Goal: Information Seeking & Learning: Learn about a topic

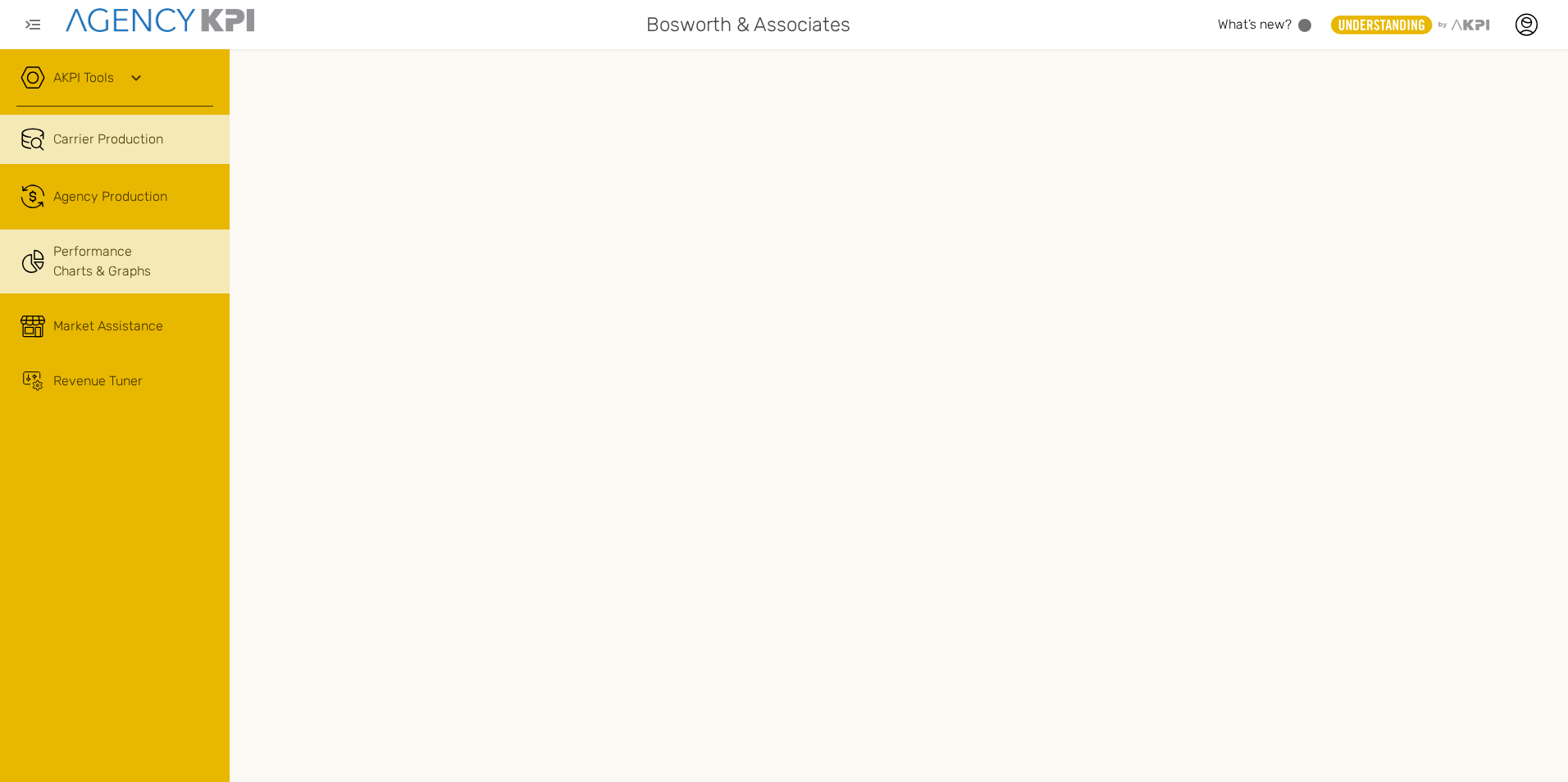
click at [51, 250] on link "Performance Charts & Graphs" at bounding box center [114, 261] width 230 height 64
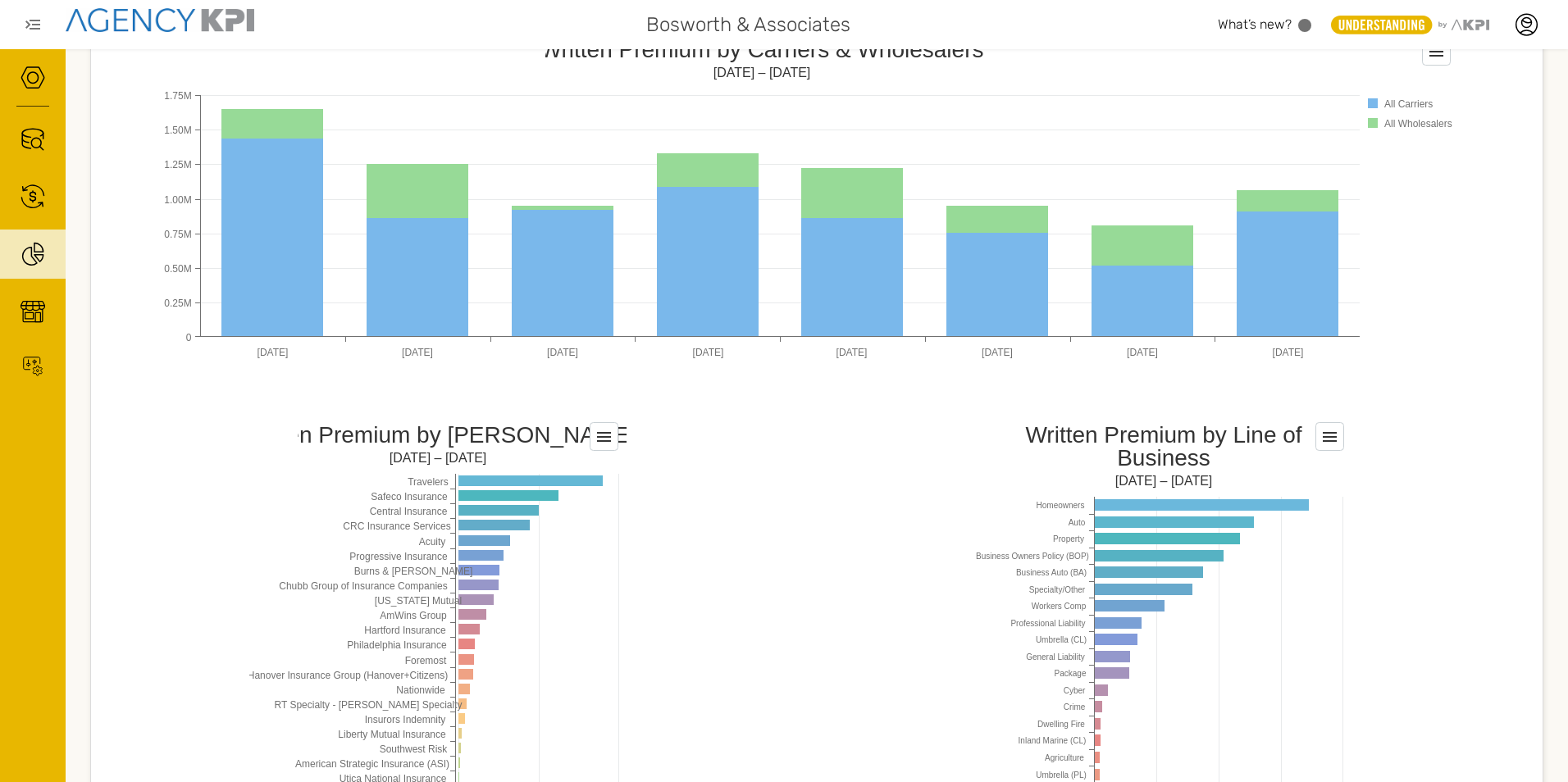
scroll to position [1148, 0]
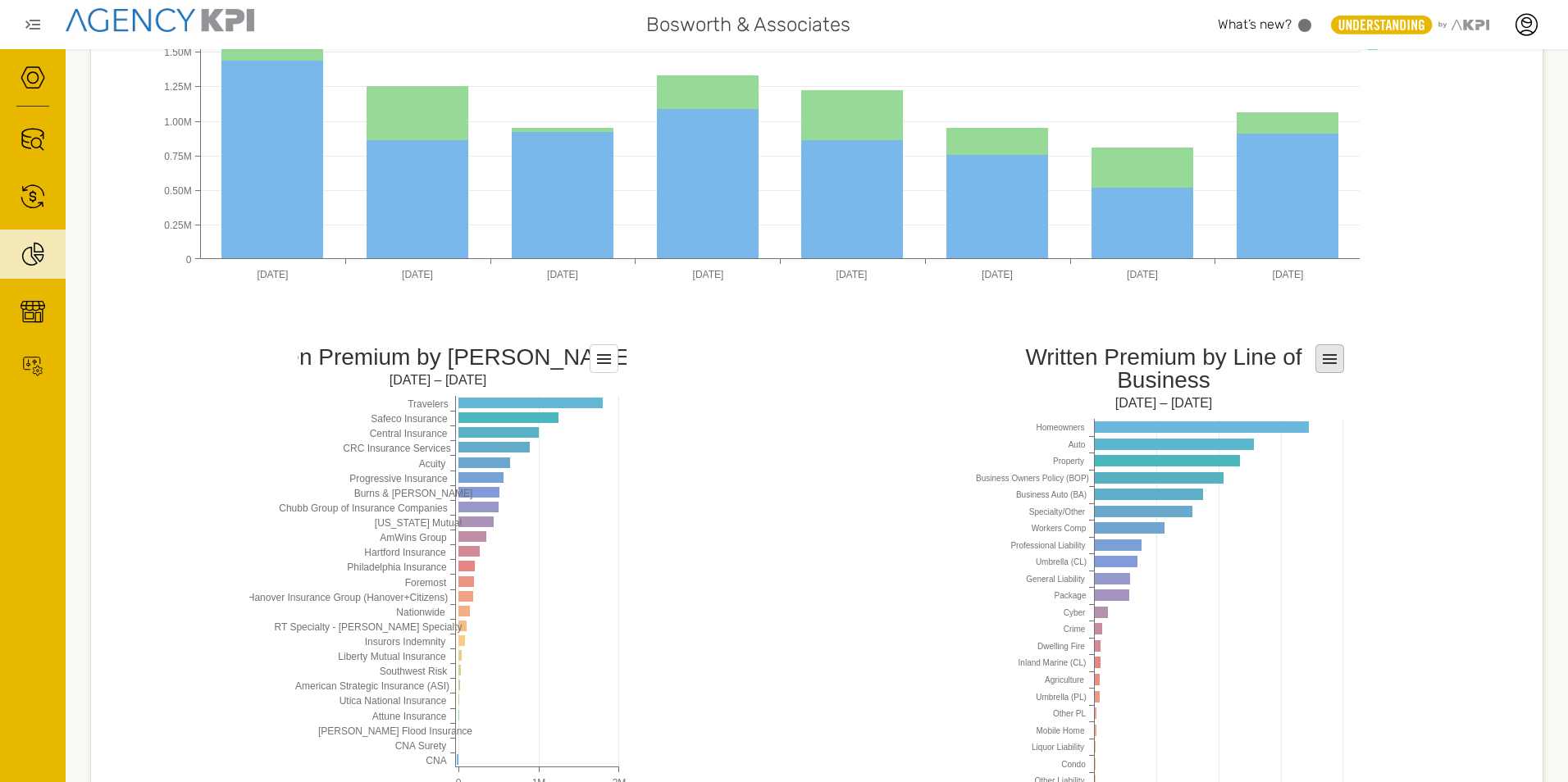
click at [1325, 363] on icon at bounding box center [1330, 359] width 14 height 10
click at [898, 459] on div "Written Premium New Business Premium Loss Ratio Cumulative Monthly Written Prem…" at bounding box center [817, 65] width 1453 height 1891
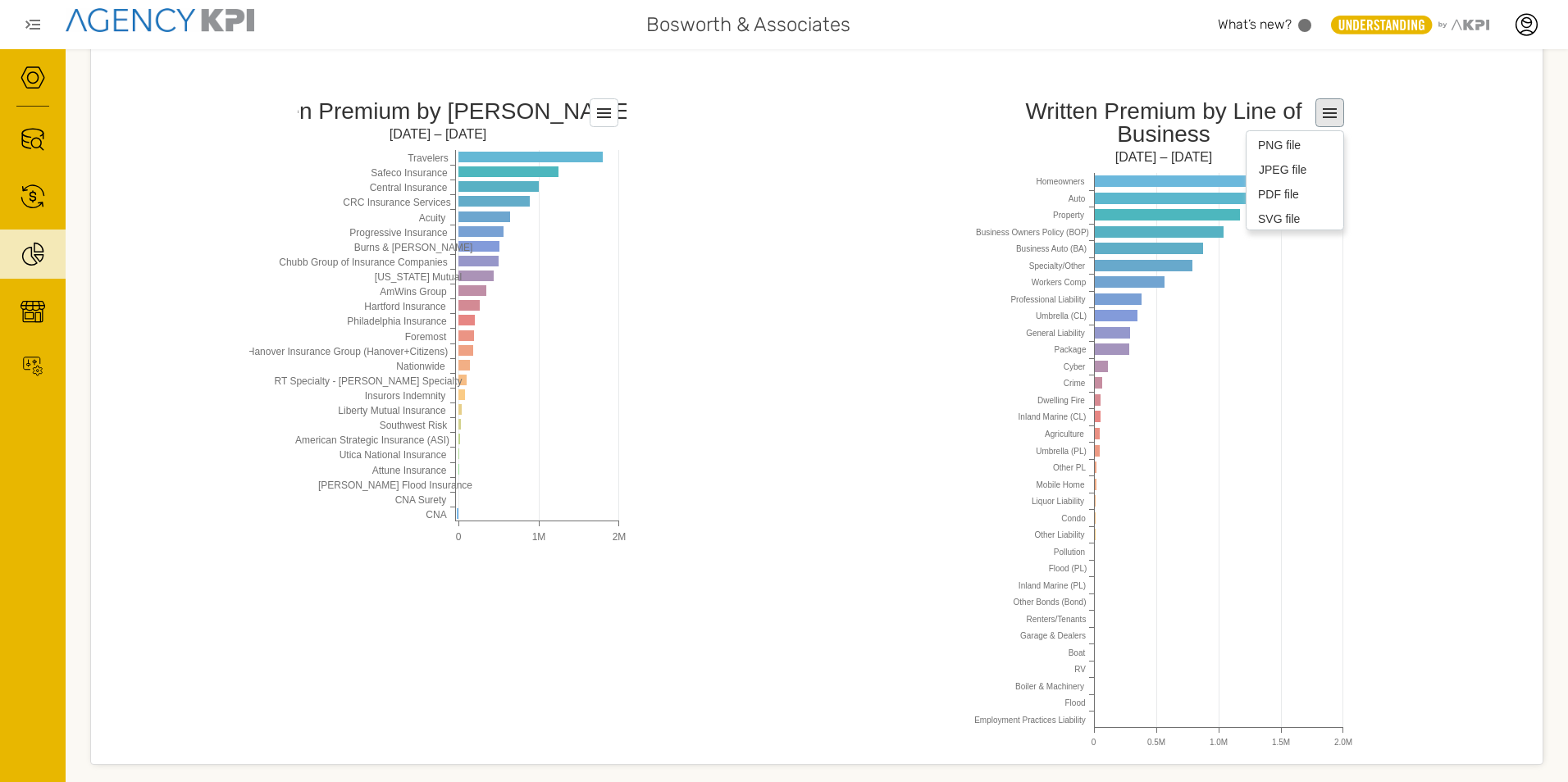
scroll to position [983, 0]
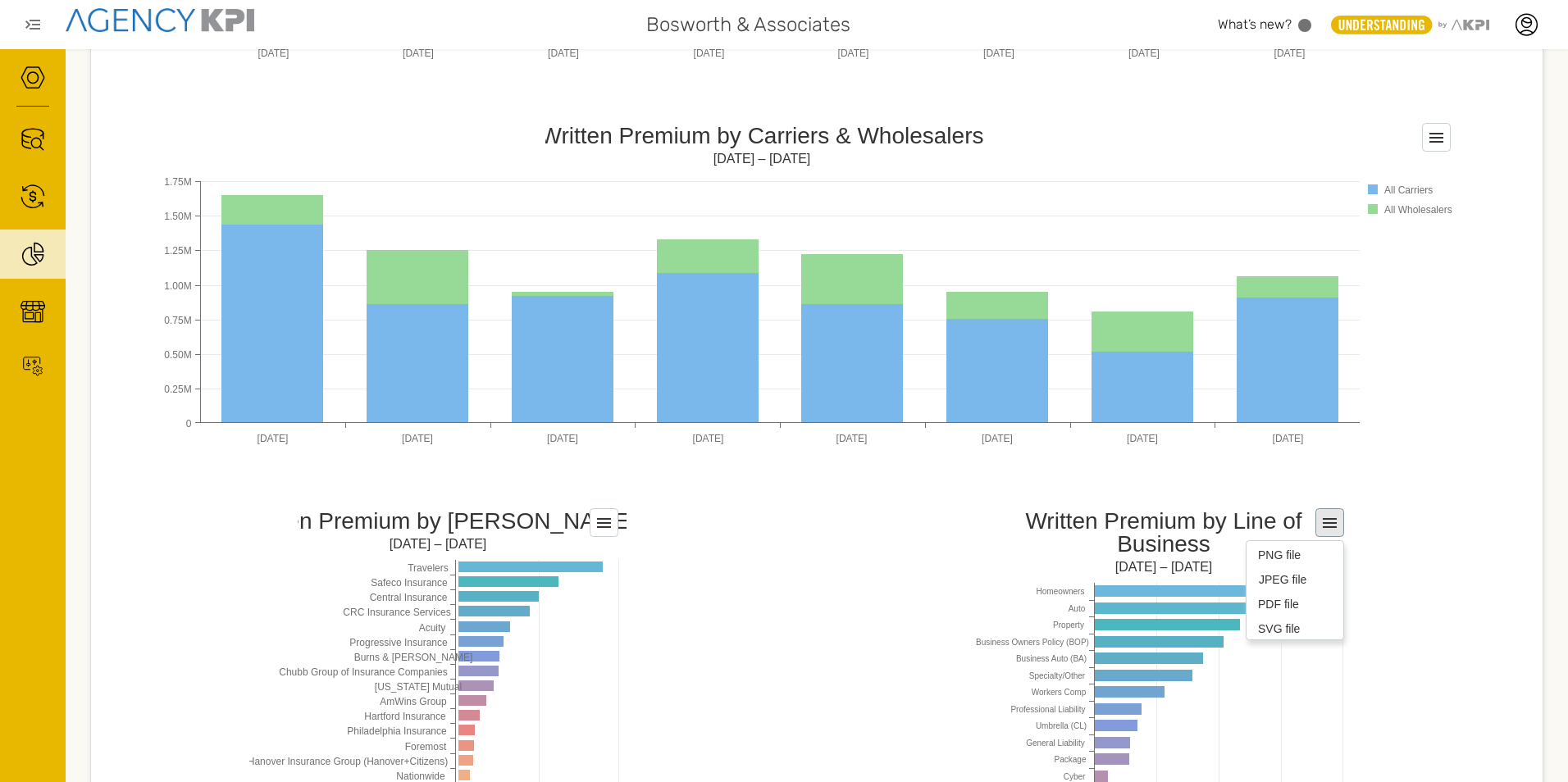
click at [1393, 512] on div "Written Premium New Business Premium Loss Ratio Cumulative Monthly Written Prem…" at bounding box center [817, 229] width 1453 height 1891
click at [1323, 524] on icon at bounding box center [1330, 523] width 14 height 10
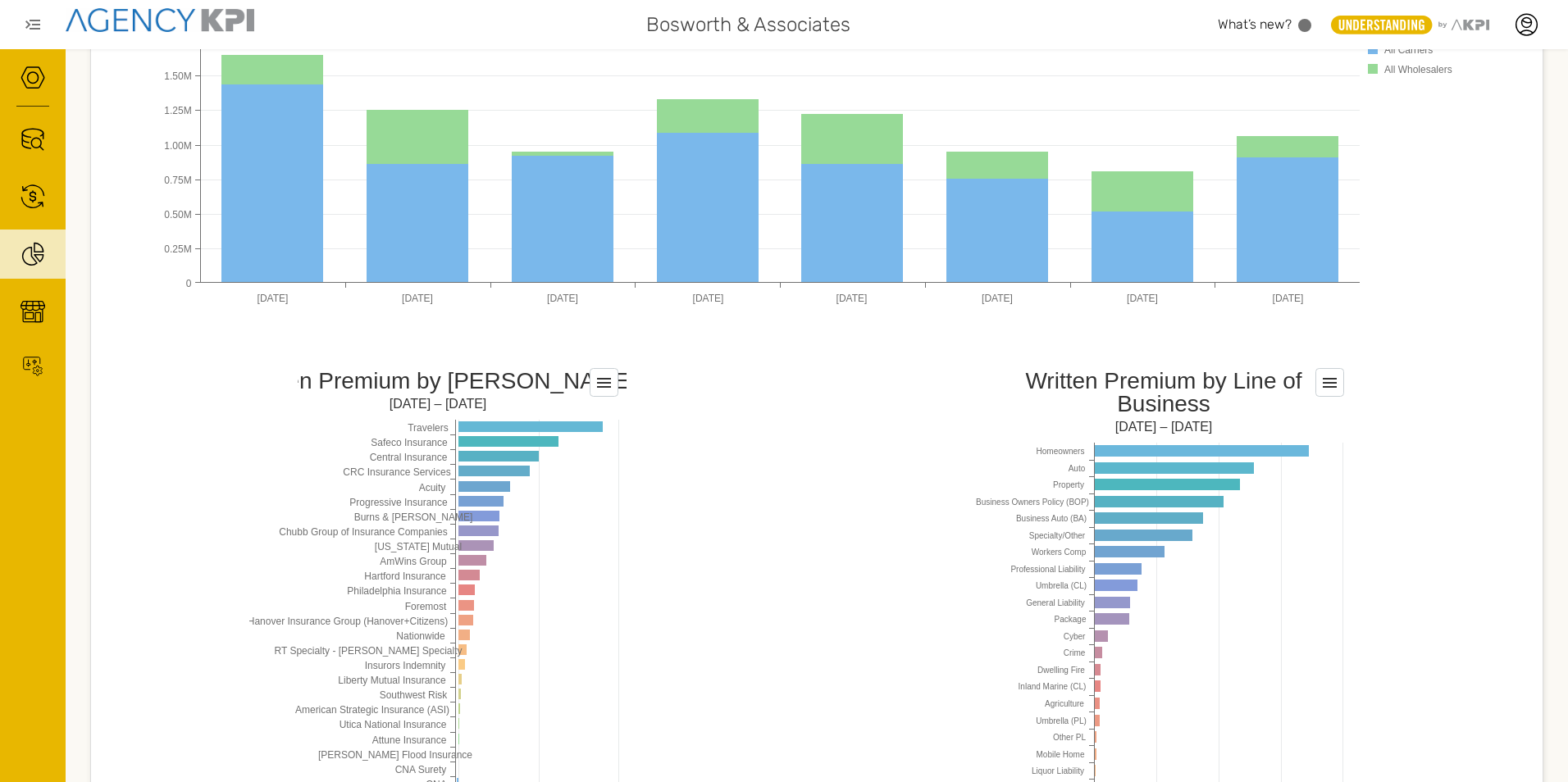
scroll to position [1148, 0]
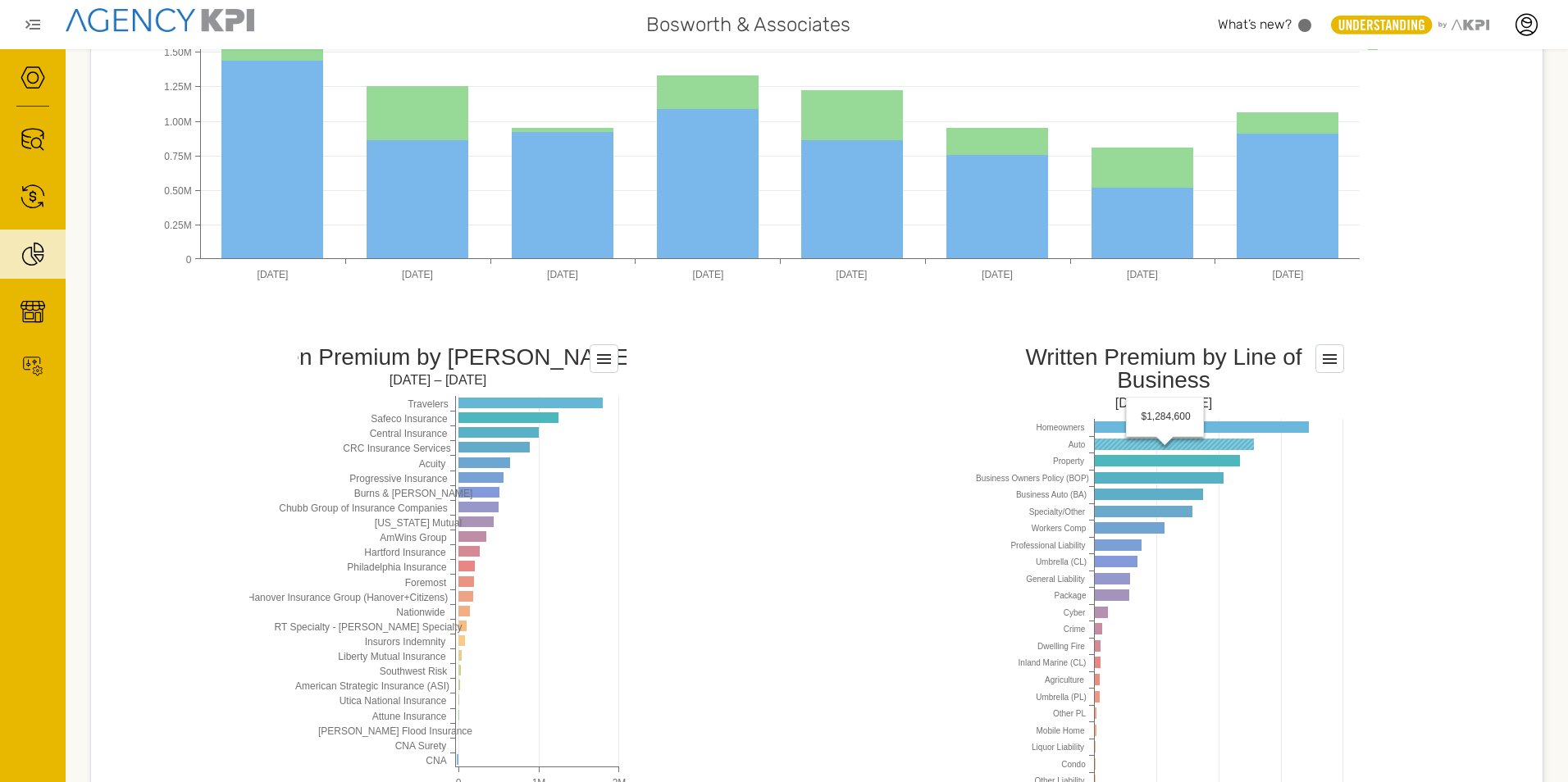
click at [1102, 445] on rect at bounding box center [1174, 444] width 159 height 11
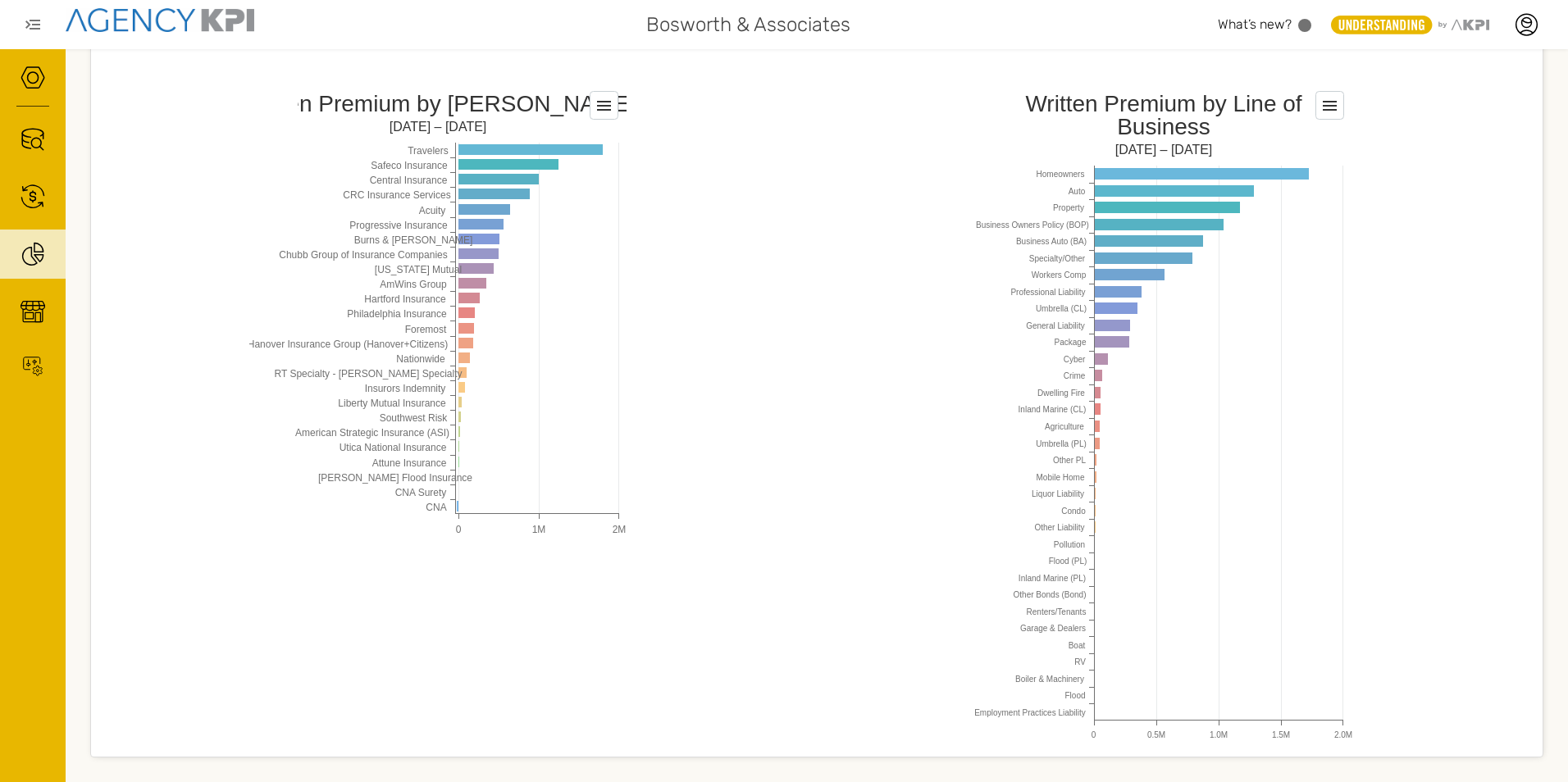
scroll to position [910, 0]
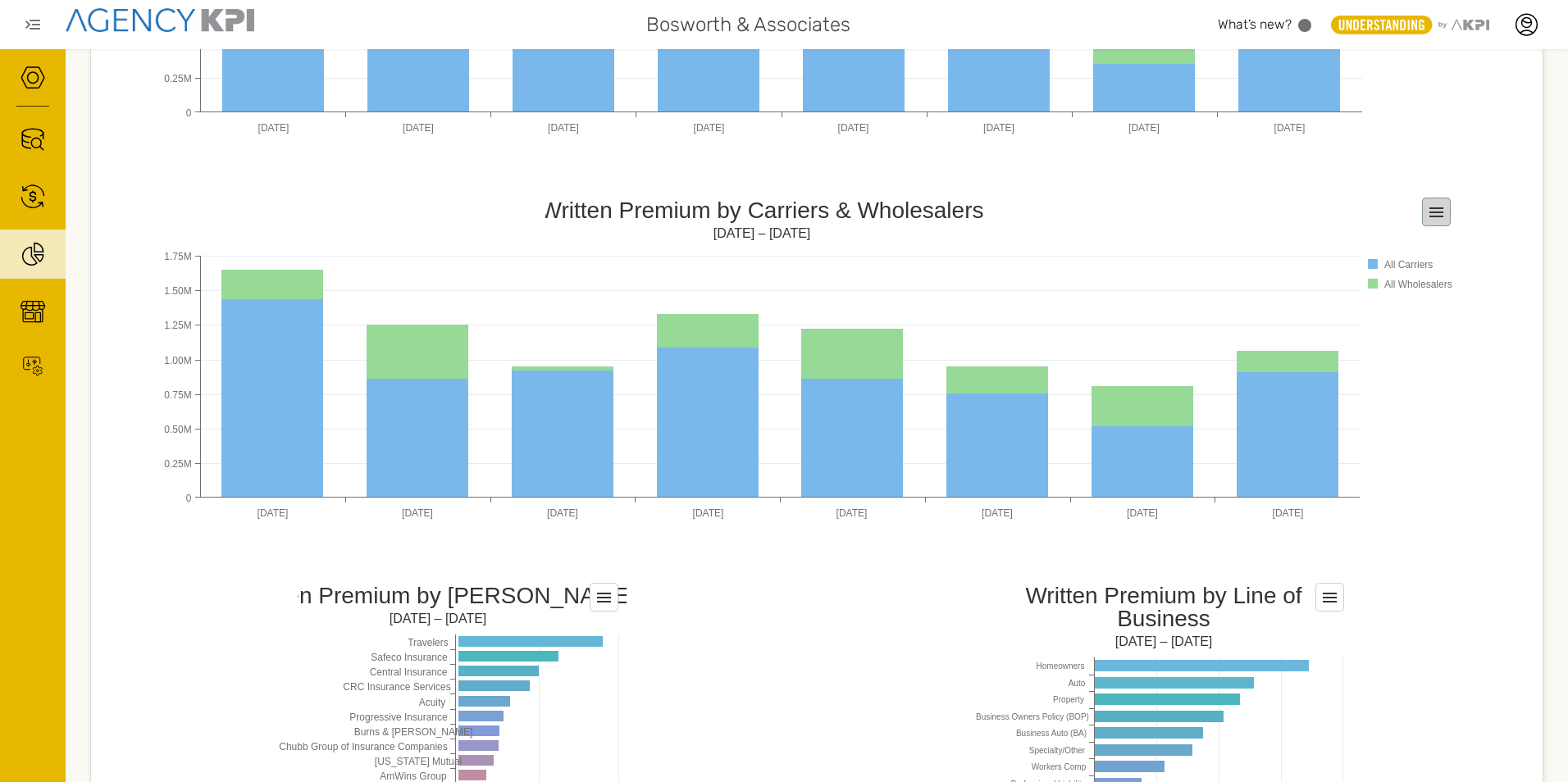
click at [1443, 212] on rect at bounding box center [1436, 213] width 28 height 28
click at [1171, 216] on rect at bounding box center [811, 354] width 1295 height 328
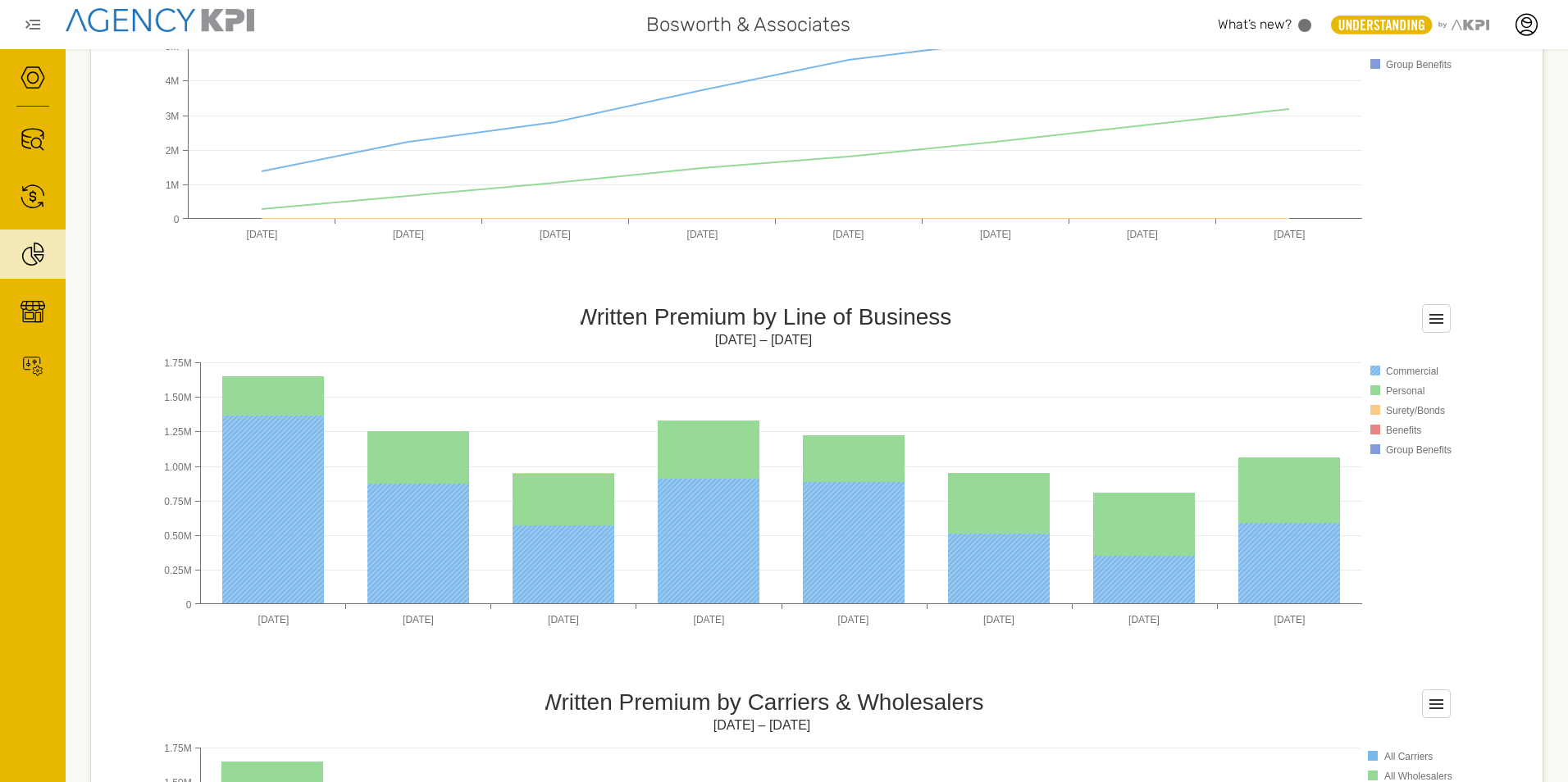
click at [1421, 370] on text "Commercial" at bounding box center [1412, 371] width 53 height 11
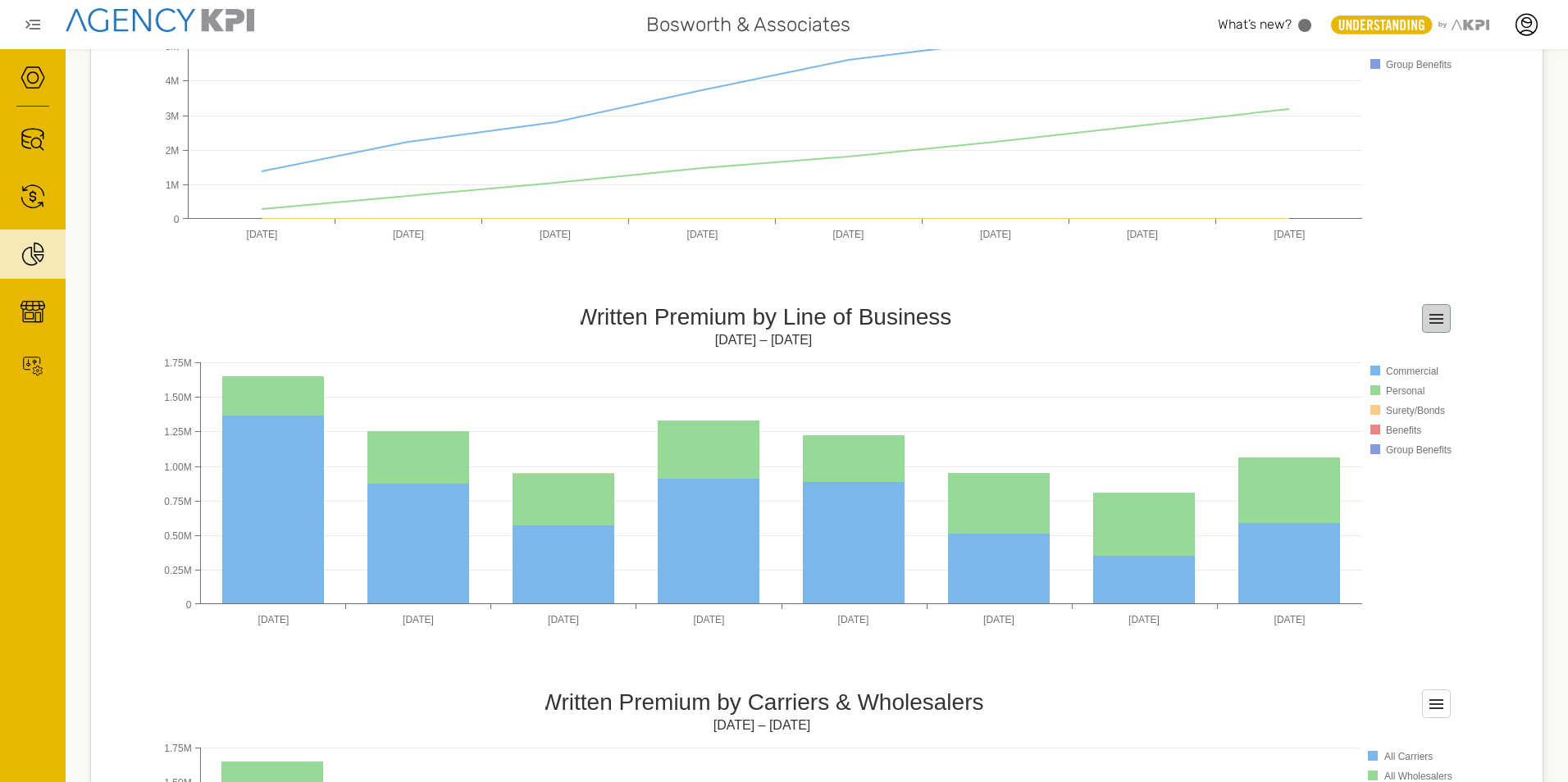
click at [1426, 314] on rect at bounding box center [1436, 319] width 28 height 28
click at [1281, 317] on rect at bounding box center [811, 461] width 1295 height 328
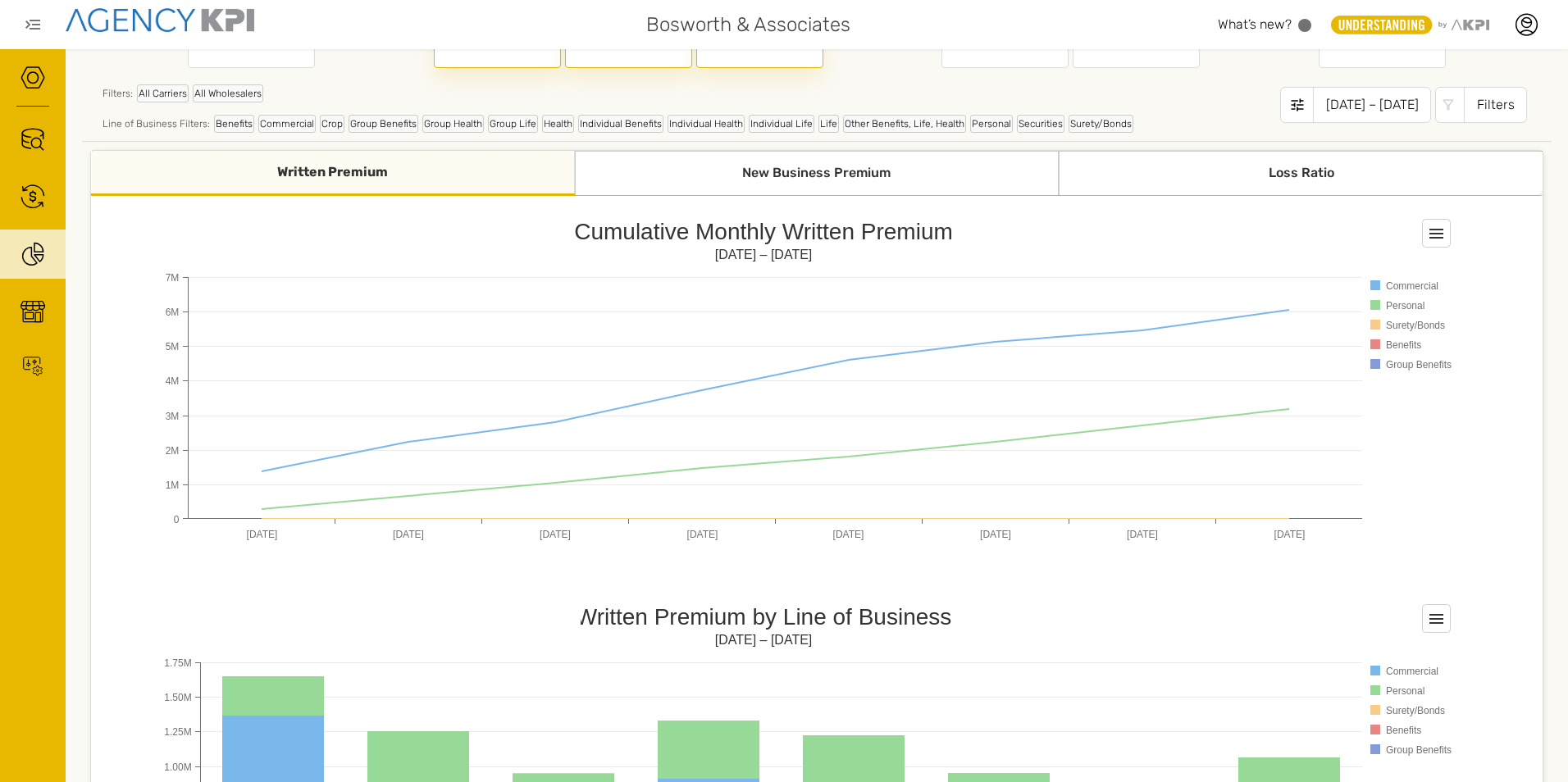
scroll to position [7, 0]
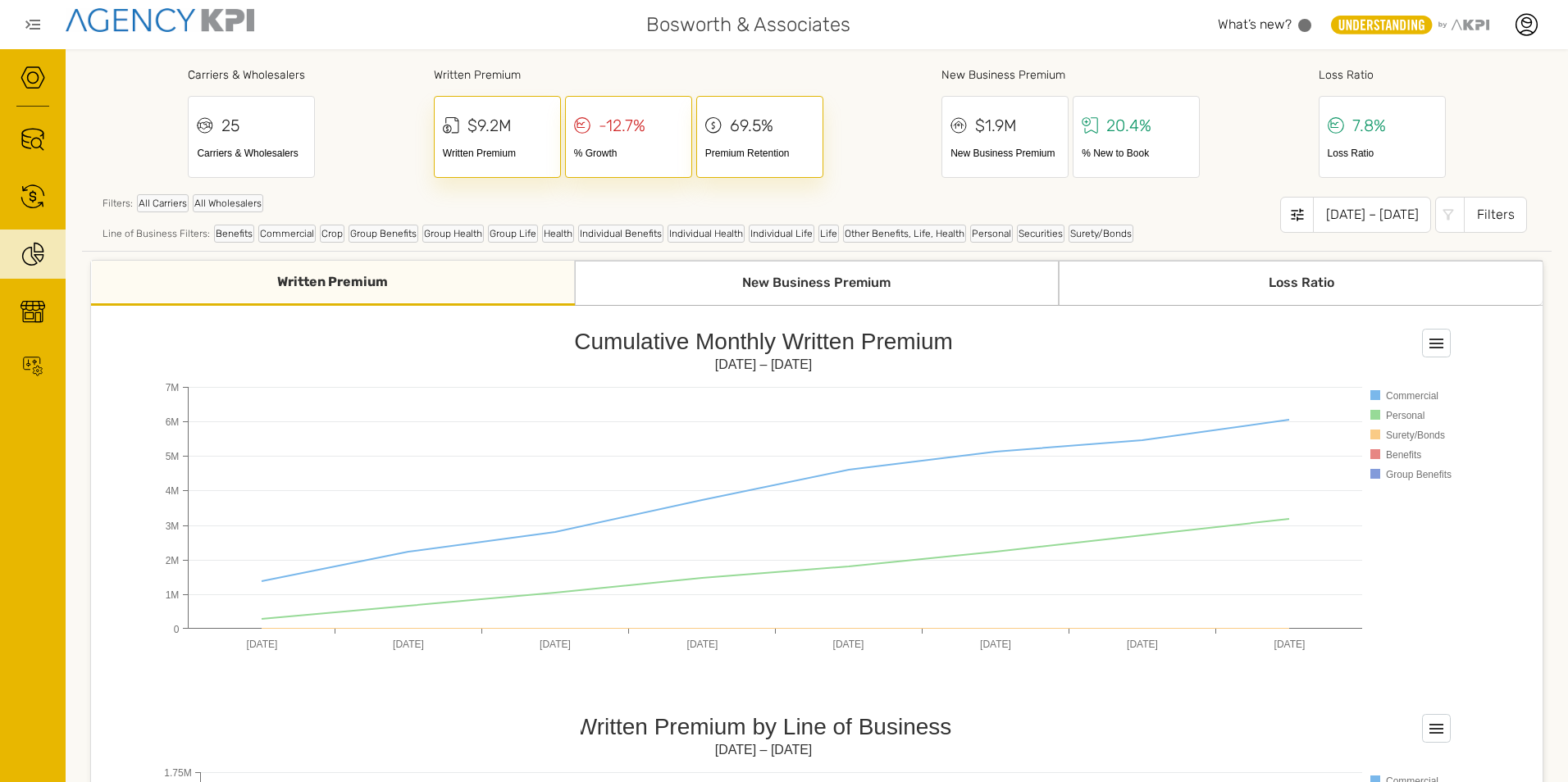
click at [1476, 216] on div "Filters" at bounding box center [1496, 215] width 63 height 36
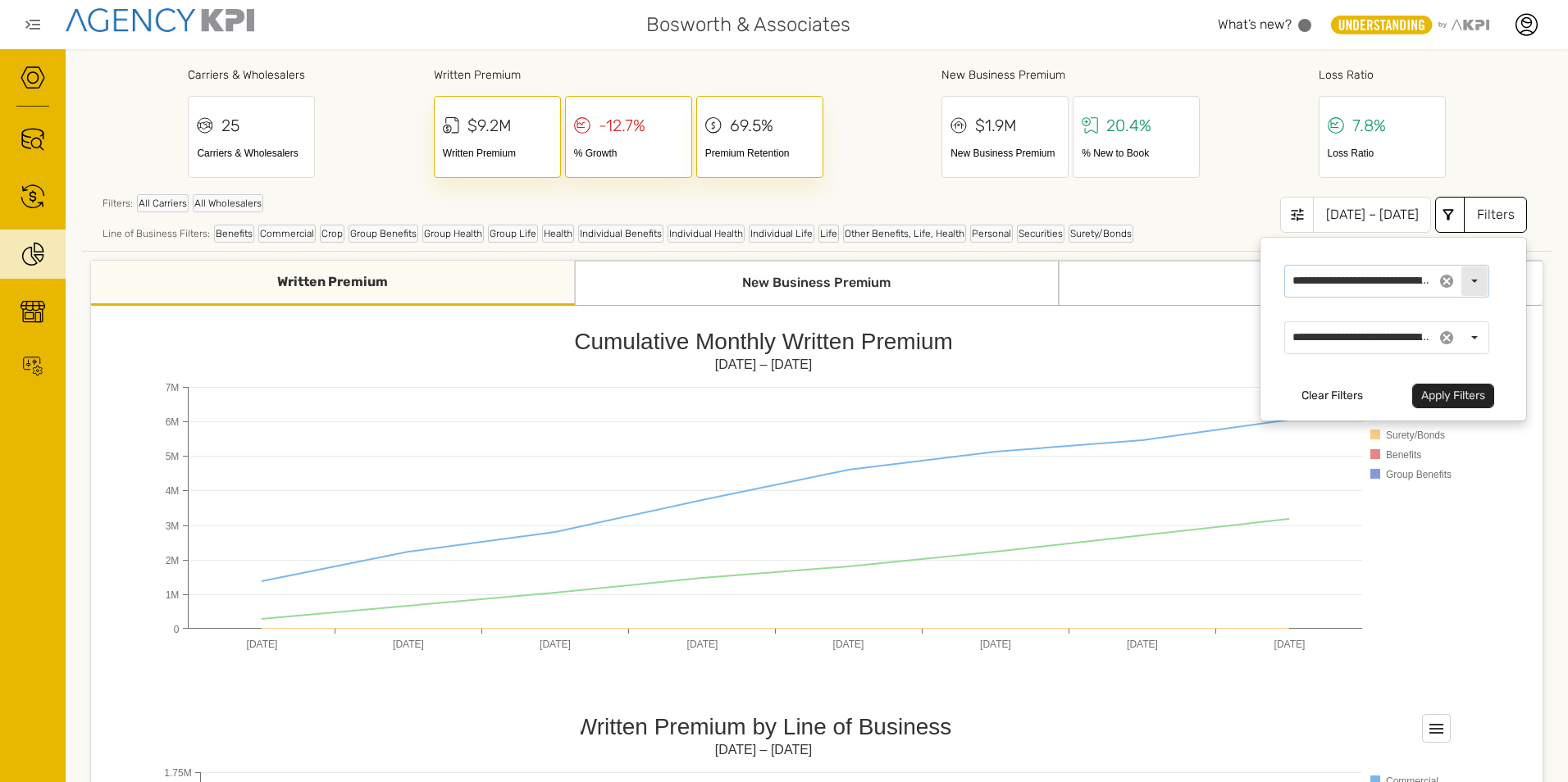
click at [1462, 279] on div "Select" at bounding box center [1475, 281] width 26 height 30
click at [1308, 367] on div "All Carriers" at bounding box center [1307, 369] width 18 height 26
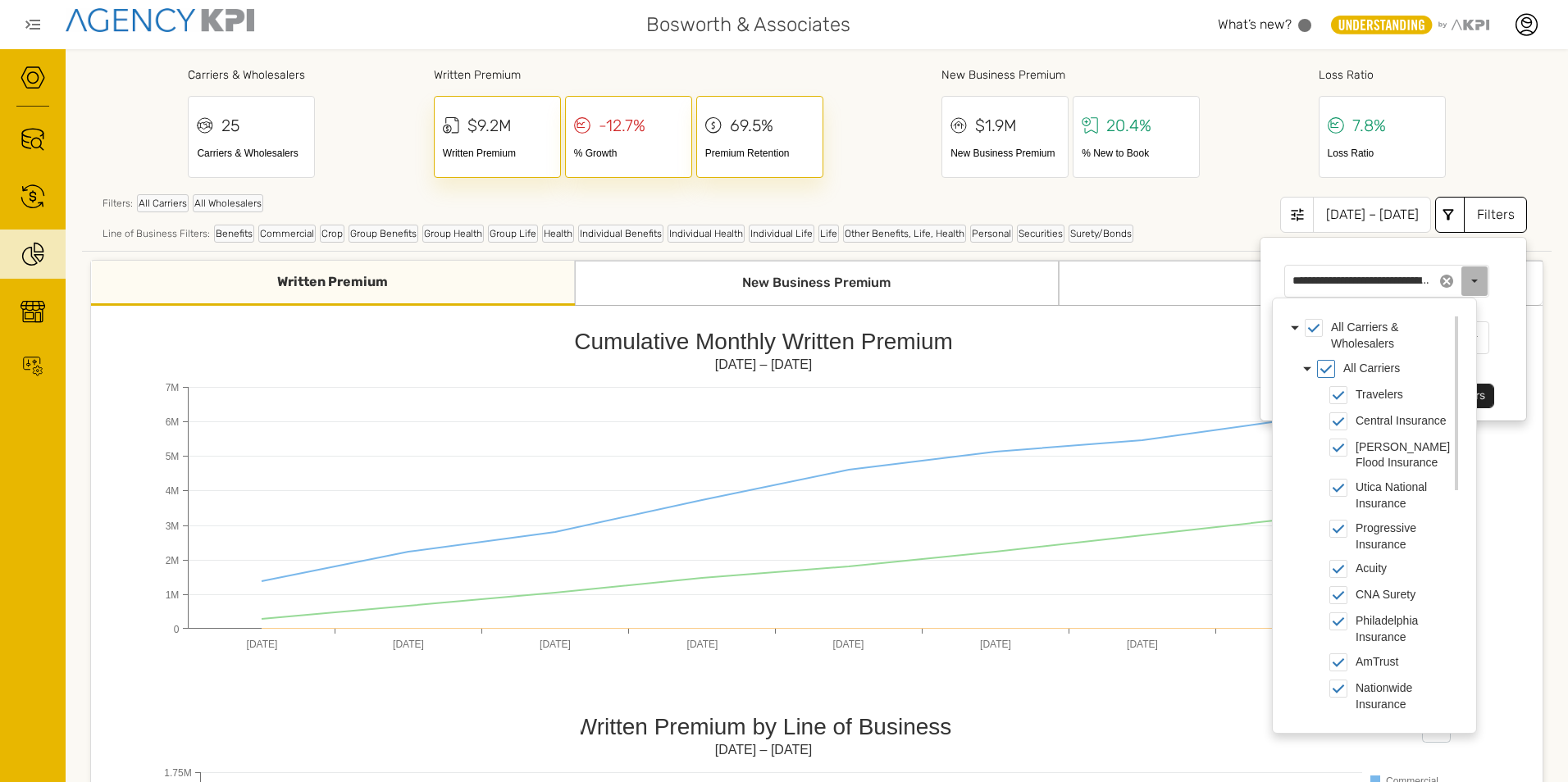
click at [1308, 367] on div "All Carriers" at bounding box center [1307, 369] width 18 height 26
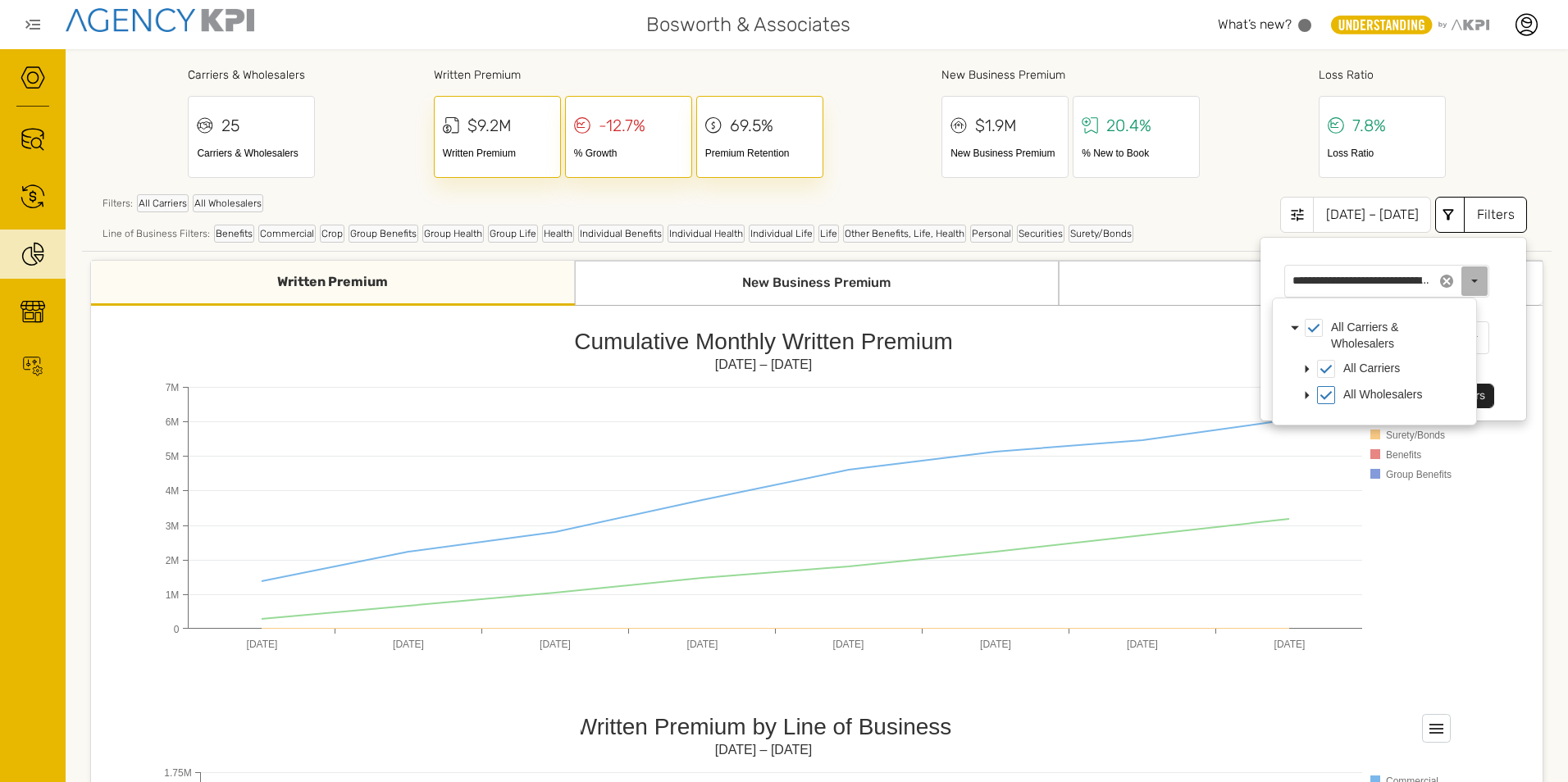
click at [1308, 391] on div "All Wholesalers" at bounding box center [1307, 395] width 18 height 26
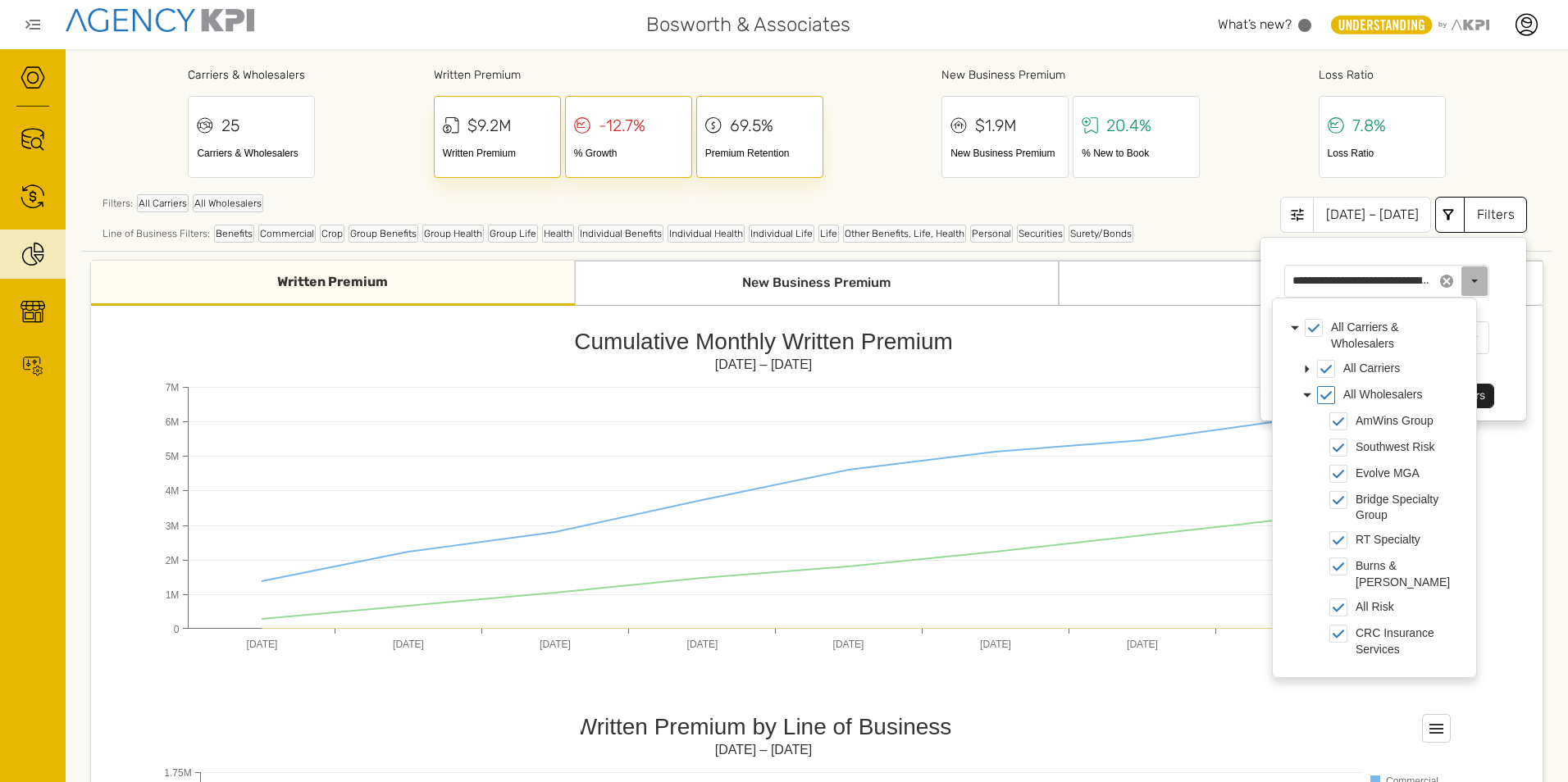
click at [1308, 397] on div "All Wholesalers" at bounding box center [1307, 395] width 18 height 26
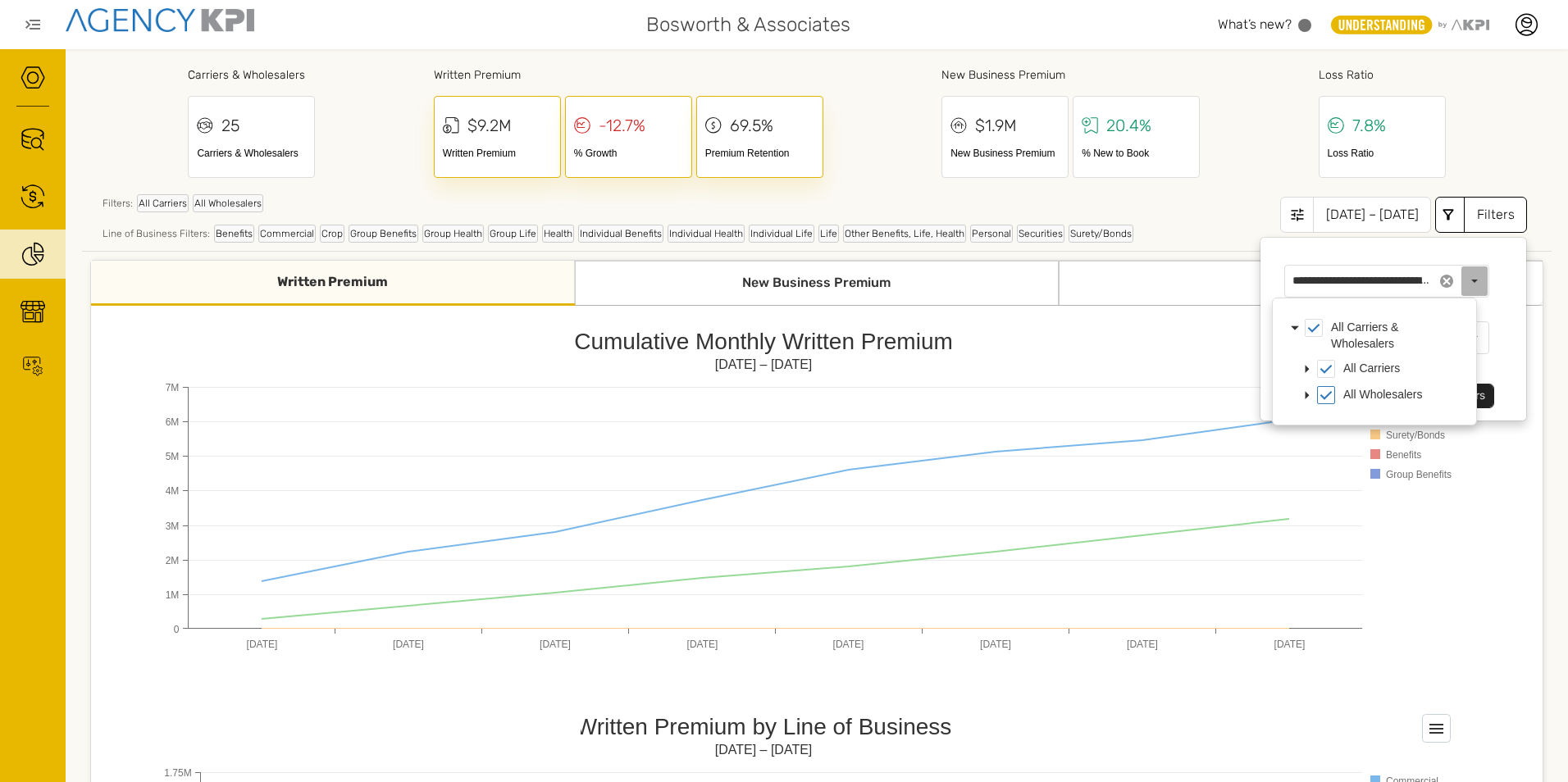
click at [1293, 325] on div "All Carriers & Wholesalers" at bounding box center [1294, 328] width 18 height 26
click at [1425, 258] on div "**********" at bounding box center [1386, 297] width 205 height 113
click at [1462, 336] on div "Select" at bounding box center [1475, 338] width 26 height 30
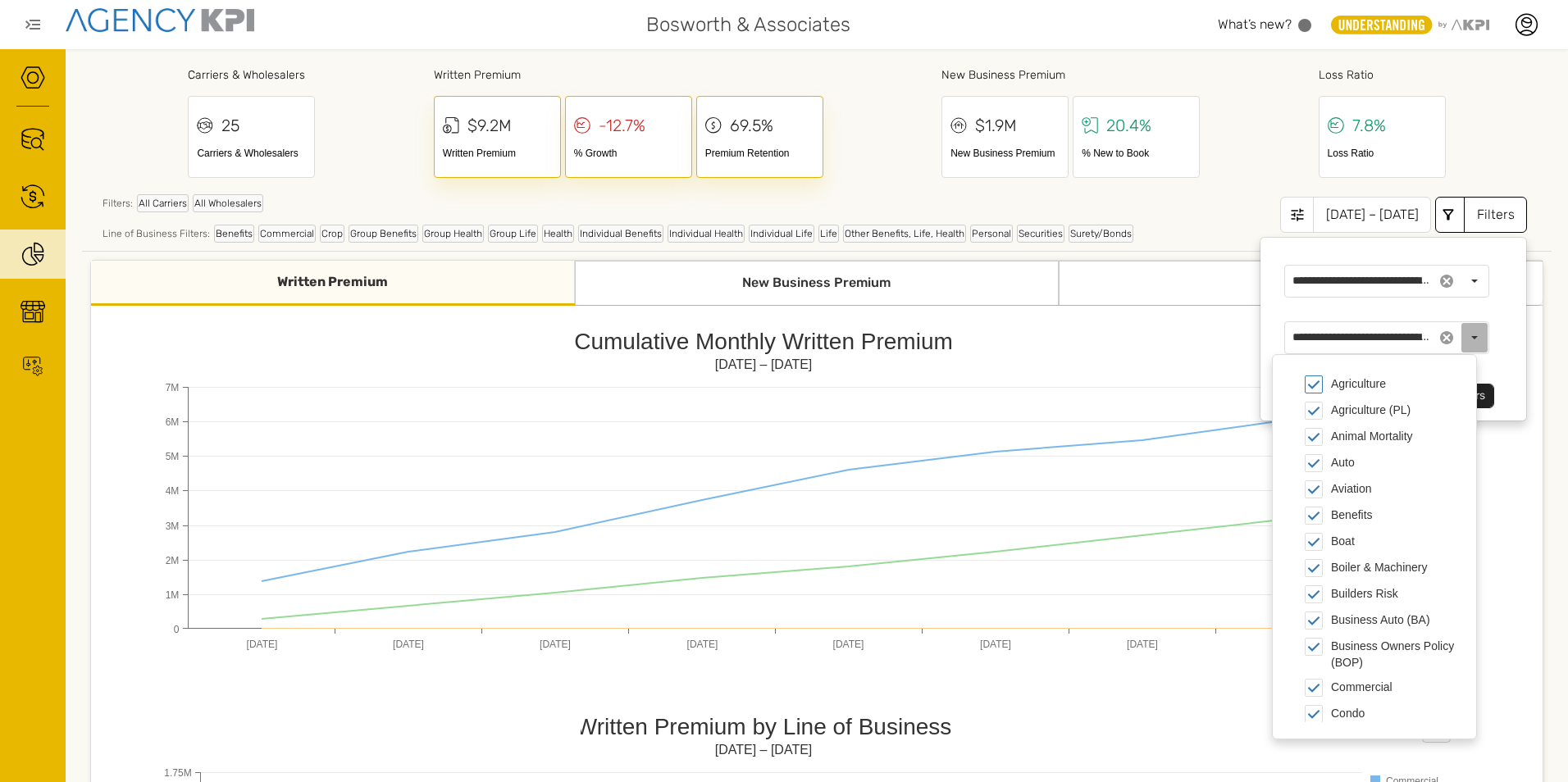
click at [1493, 322] on div "**********" at bounding box center [1386, 322] width 254 height 172
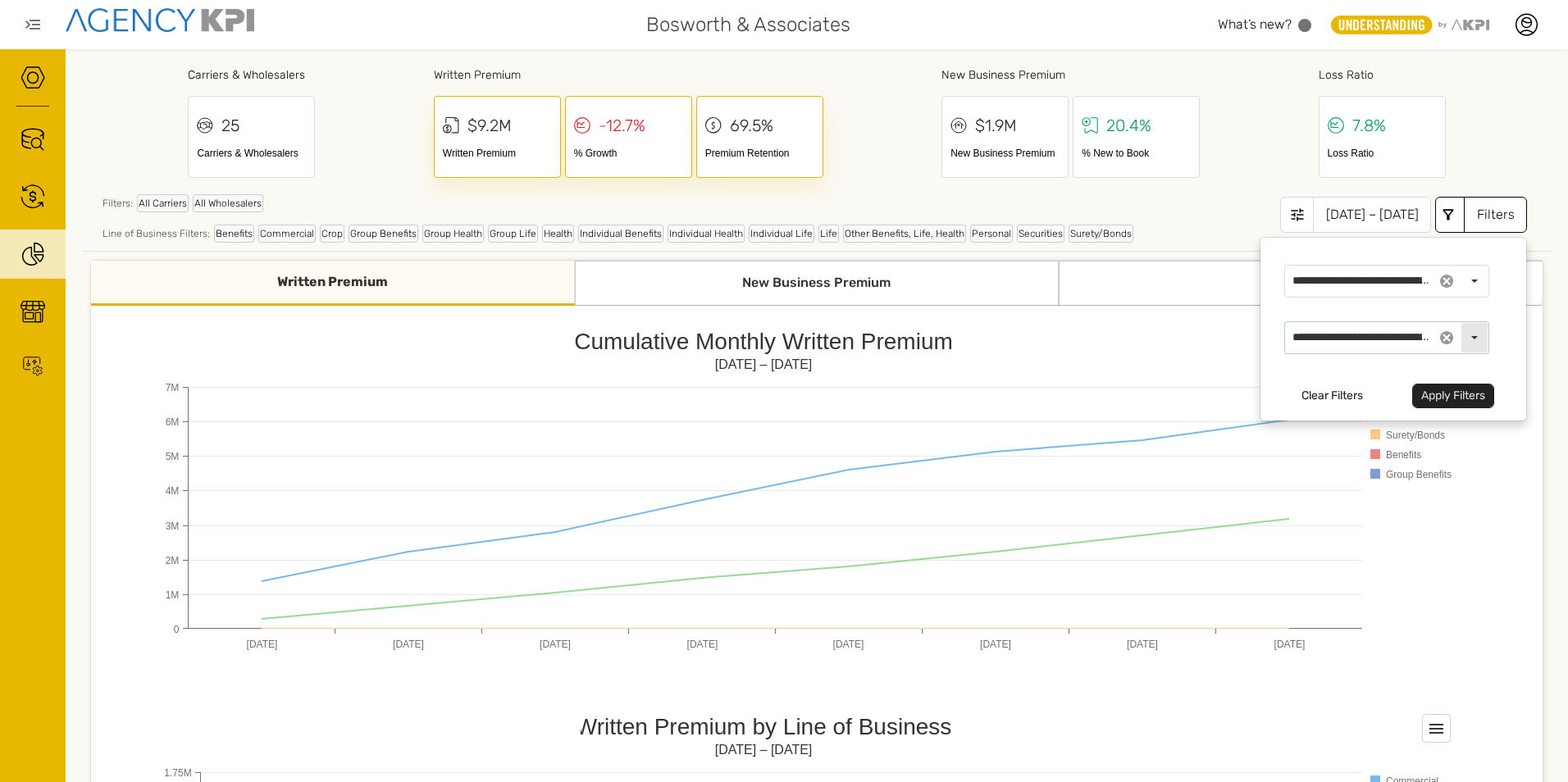
click at [1469, 339] on div "Select" at bounding box center [1475, 338] width 26 height 30
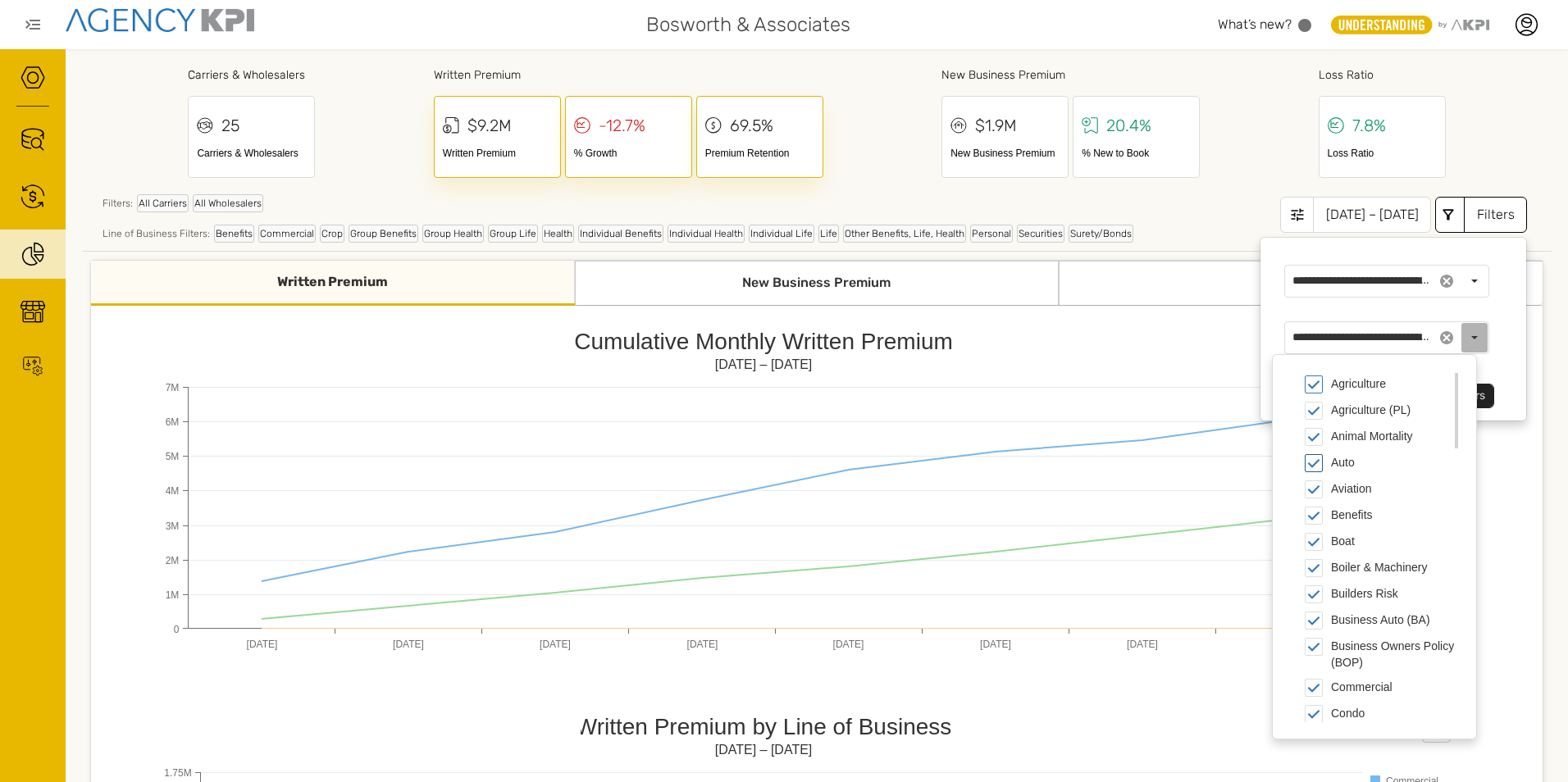
click at [1316, 460] on span "Auto" at bounding box center [1314, 463] width 18 height 18
click at [1314, 535] on span "Boat" at bounding box center [1314, 542] width 18 height 18
click at [1316, 515] on span "Benefits" at bounding box center [1314, 515] width 18 height 18
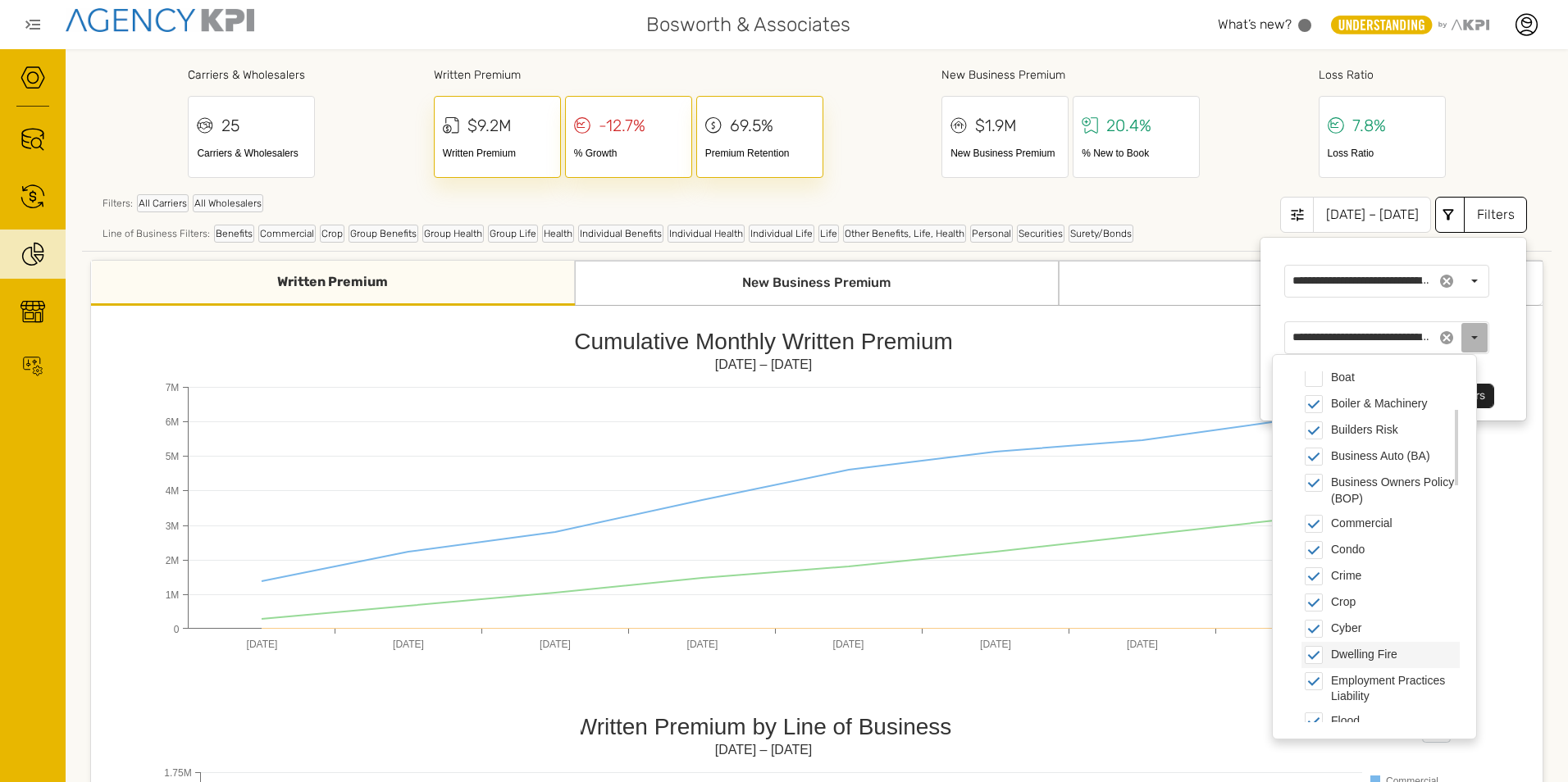
scroll to position [246, 0]
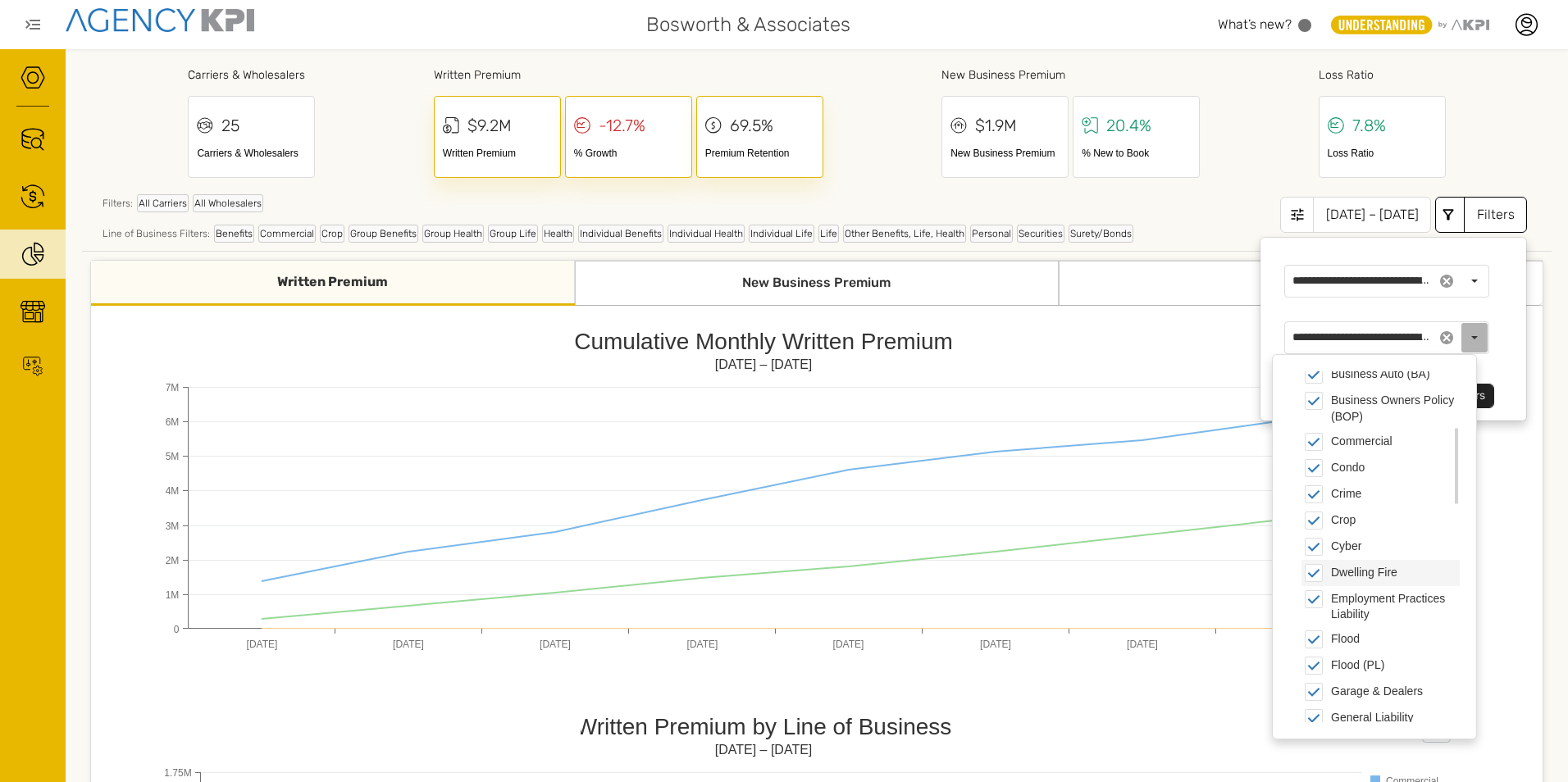
click at [1330, 580] on div "Dwelling Fire" at bounding box center [1381, 574] width 158 height 26
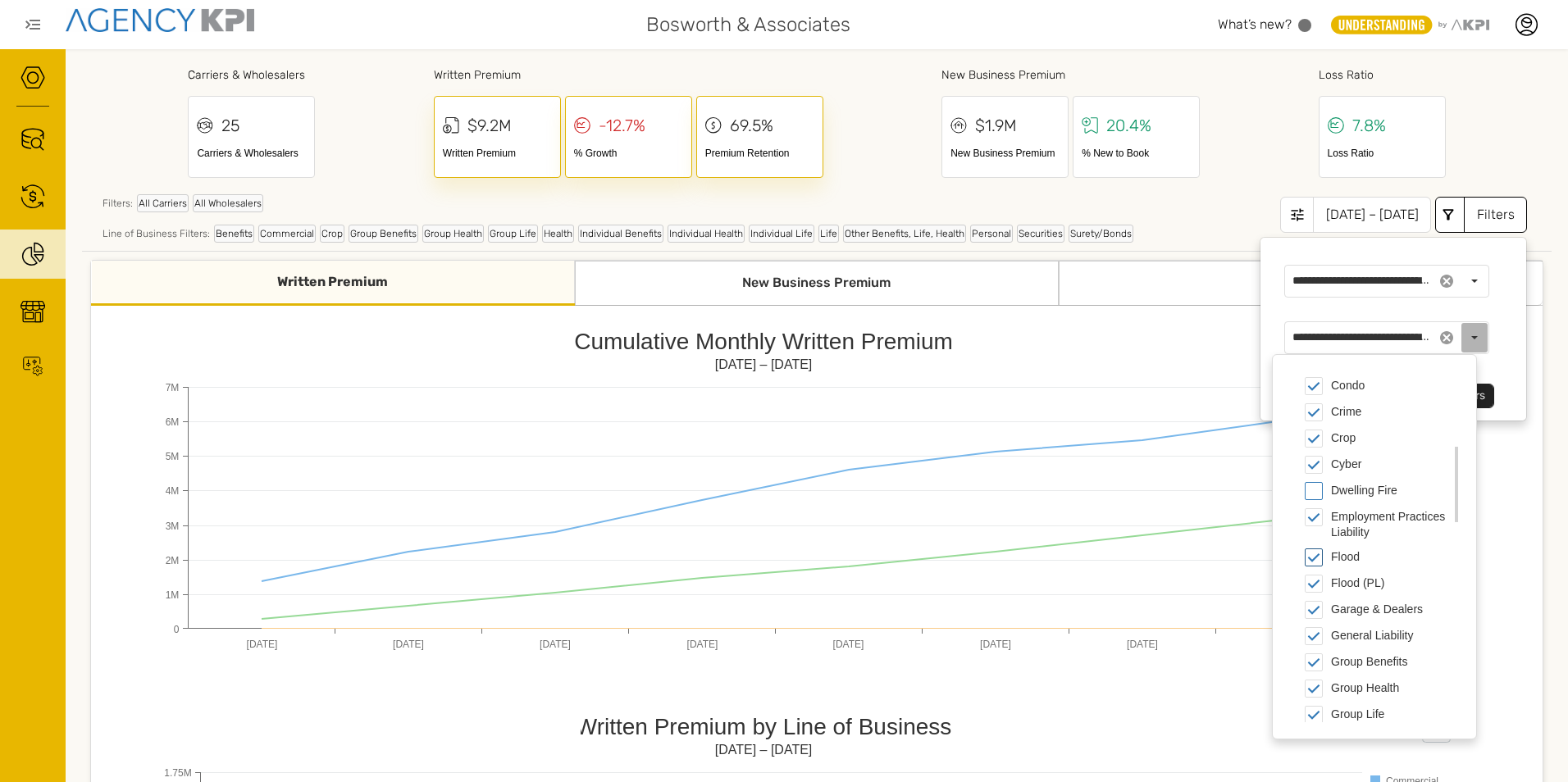
click at [1317, 564] on span "Flood" at bounding box center [1314, 557] width 18 height 18
click at [1319, 584] on span "Flood (PL)" at bounding box center [1314, 583] width 18 height 18
click at [1314, 586] on span "Group Benefits" at bounding box center [1314, 581] width 18 height 18
click at [1316, 616] on span "Group Health" at bounding box center [1314, 606] width 18 height 18
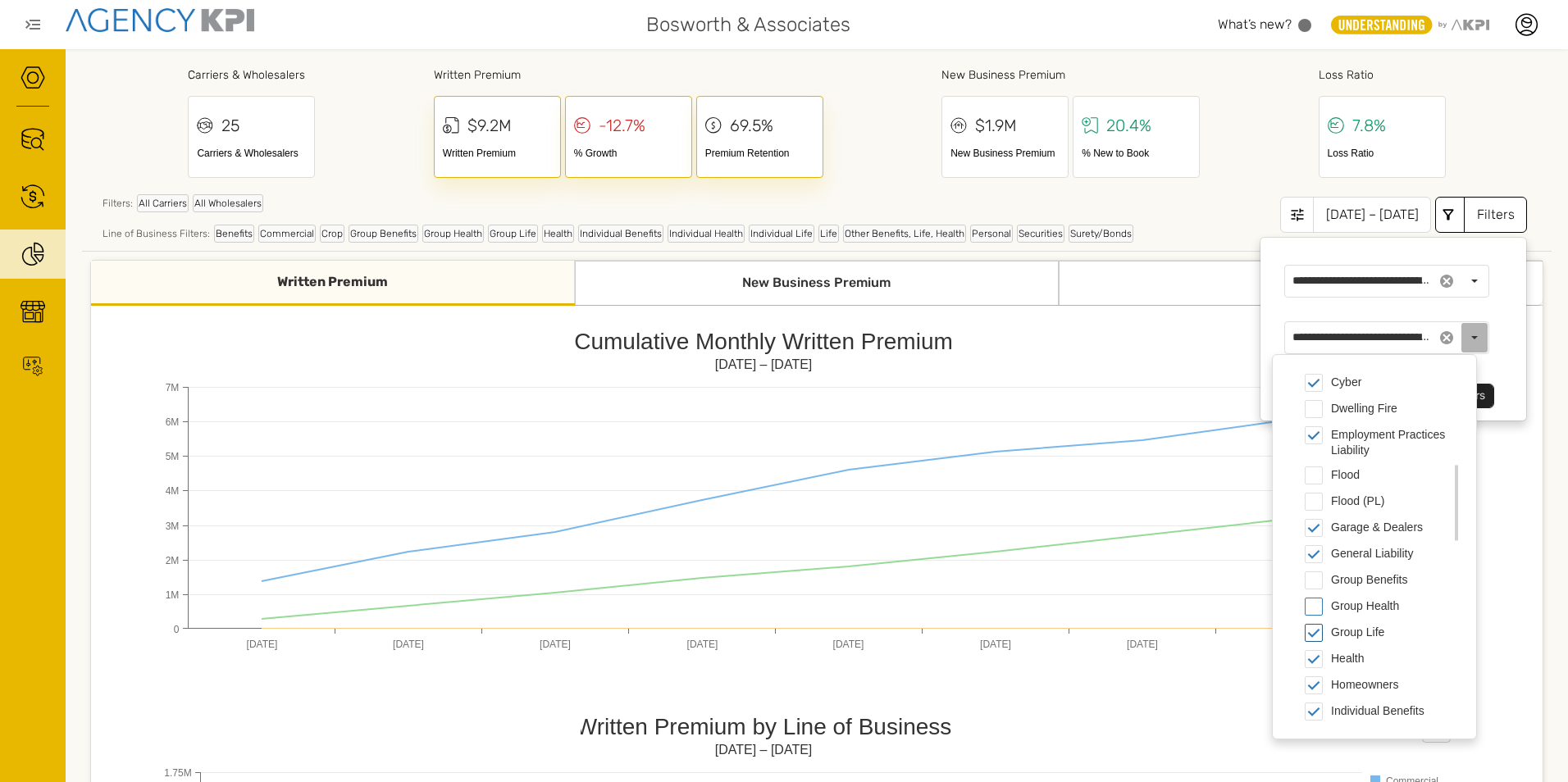
click at [1319, 639] on span "Group Life" at bounding box center [1314, 632] width 18 height 18
click at [1314, 664] on span "Health" at bounding box center [1314, 659] width 18 height 18
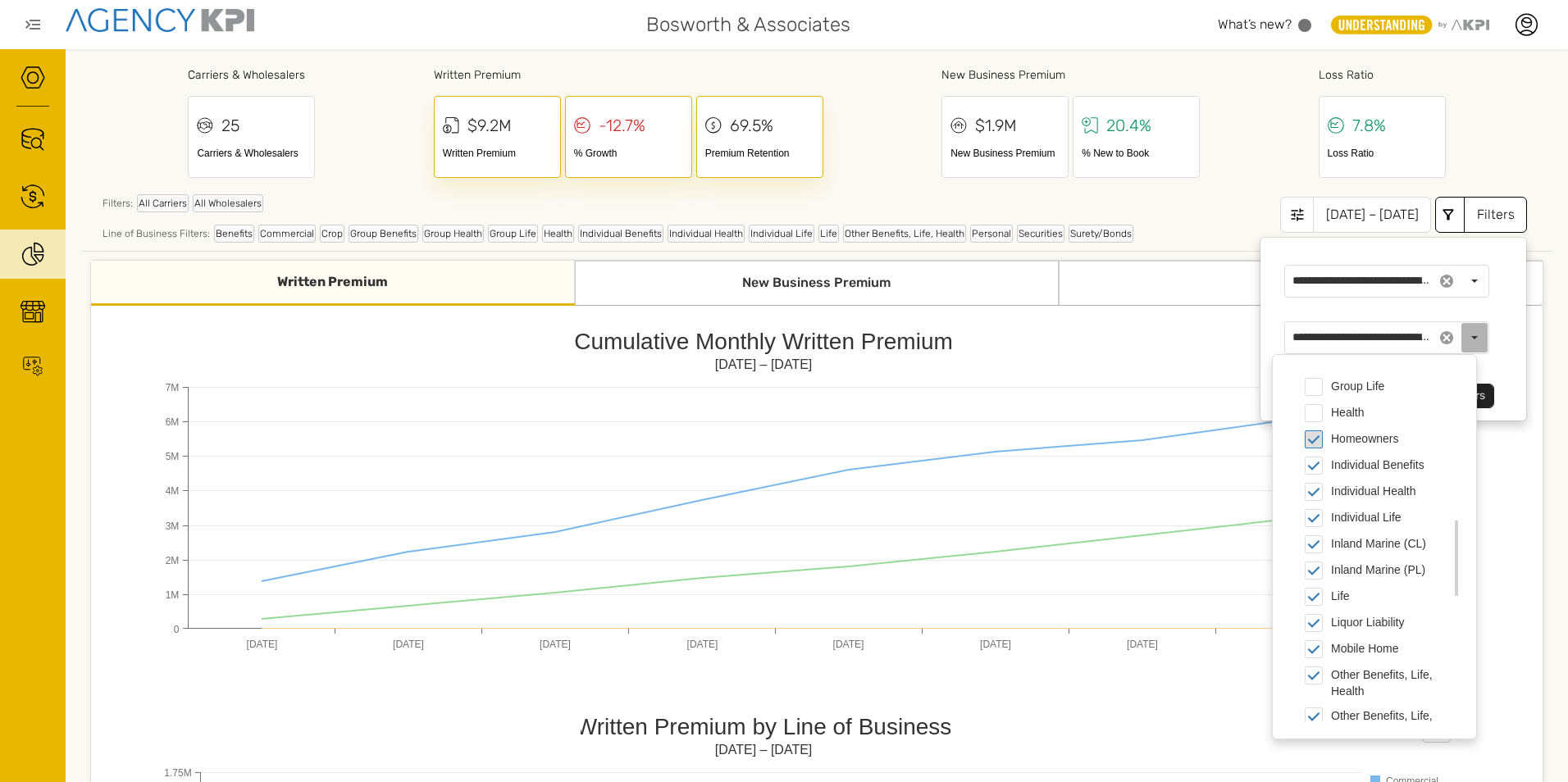
click at [1312, 447] on span "Homeowners" at bounding box center [1314, 439] width 18 height 18
click at [1316, 464] on span "Individual Benefits" at bounding box center [1314, 465] width 18 height 18
drag, startPoint x: 1315, startPoint y: 493, endPoint x: 1315, endPoint y: 503, distance: 10.0
click at [1315, 494] on span "Individual Health" at bounding box center [1314, 492] width 18 height 18
click at [1315, 516] on span "Individual Life" at bounding box center [1314, 518] width 18 height 18
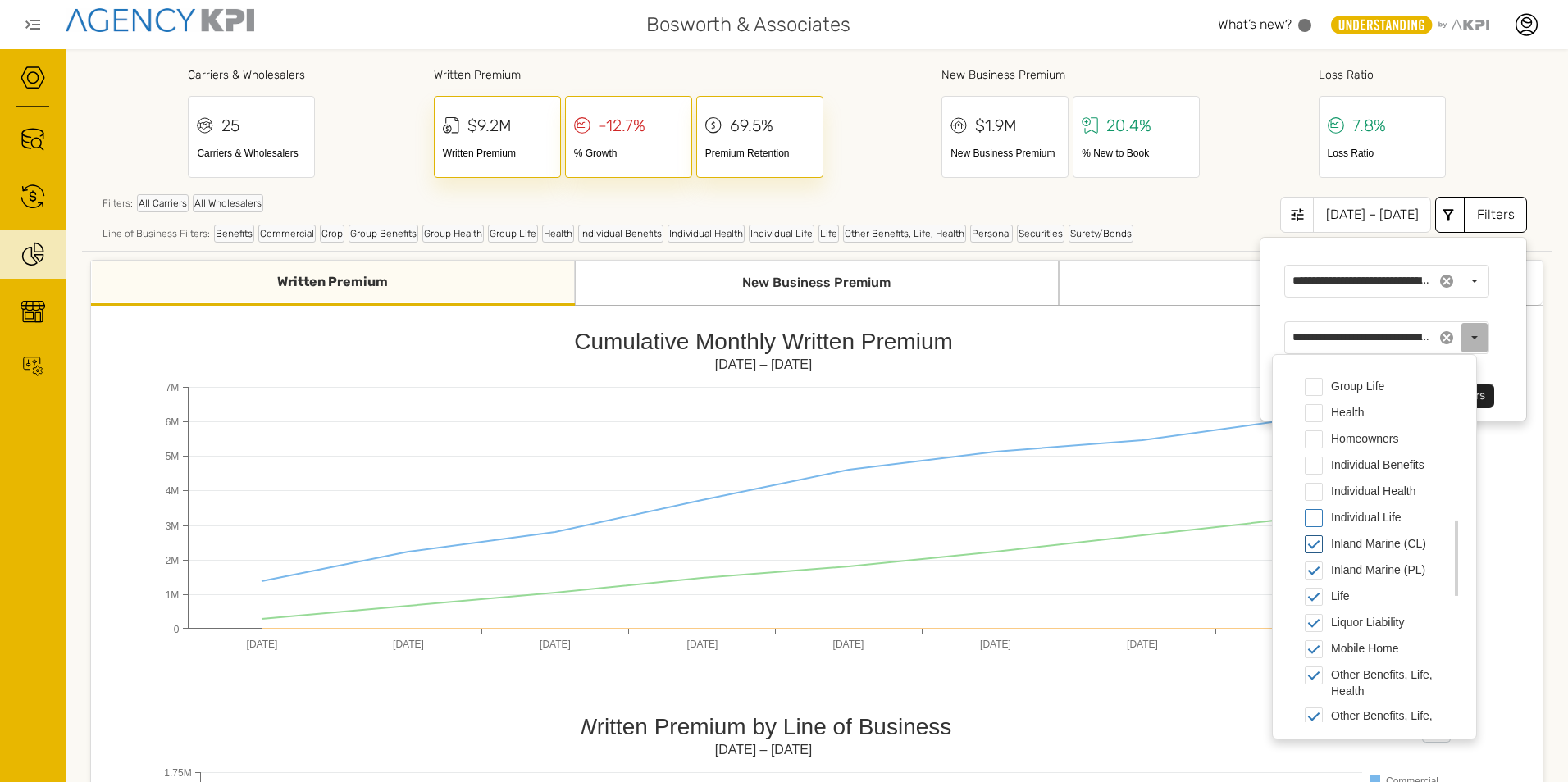
click at [1312, 542] on span "Inland Marine (CL)" at bounding box center [1314, 544] width 18 height 18
click at [1312, 566] on span "Inland Marine (PL)" at bounding box center [1314, 570] width 18 height 18
click at [1313, 597] on span "Life" at bounding box center [1314, 596] width 18 height 18
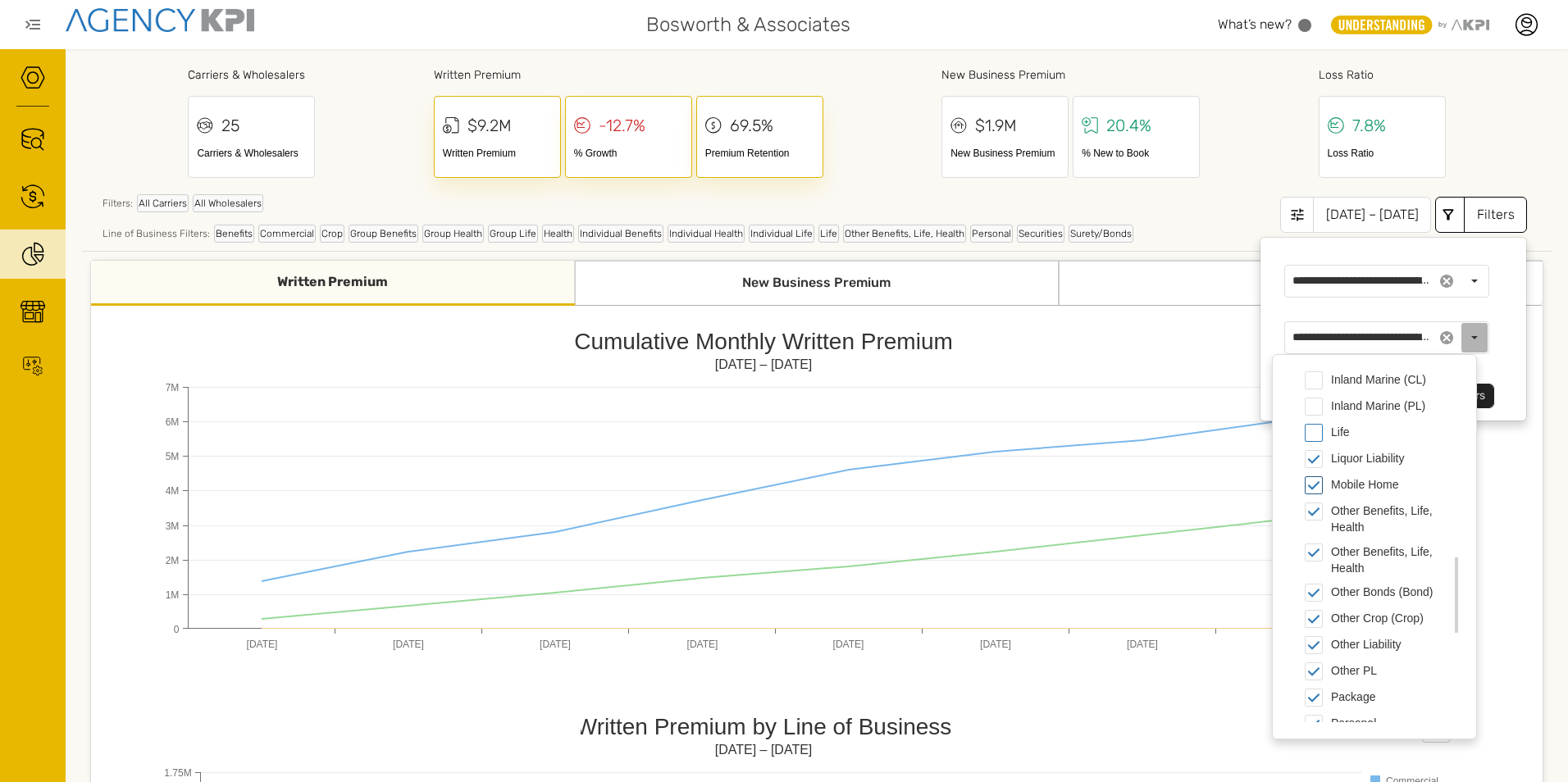
click at [1314, 488] on span "Mobile Home" at bounding box center [1314, 485] width 18 height 18
click at [1310, 507] on span "Other Benefits, Life, Health" at bounding box center [1314, 511] width 18 height 18
click at [1315, 560] on span "Other Benefits, Life, Health" at bounding box center [1314, 552] width 18 height 18
click at [1313, 515] on span "Other PL" at bounding box center [1314, 508] width 18 height 18
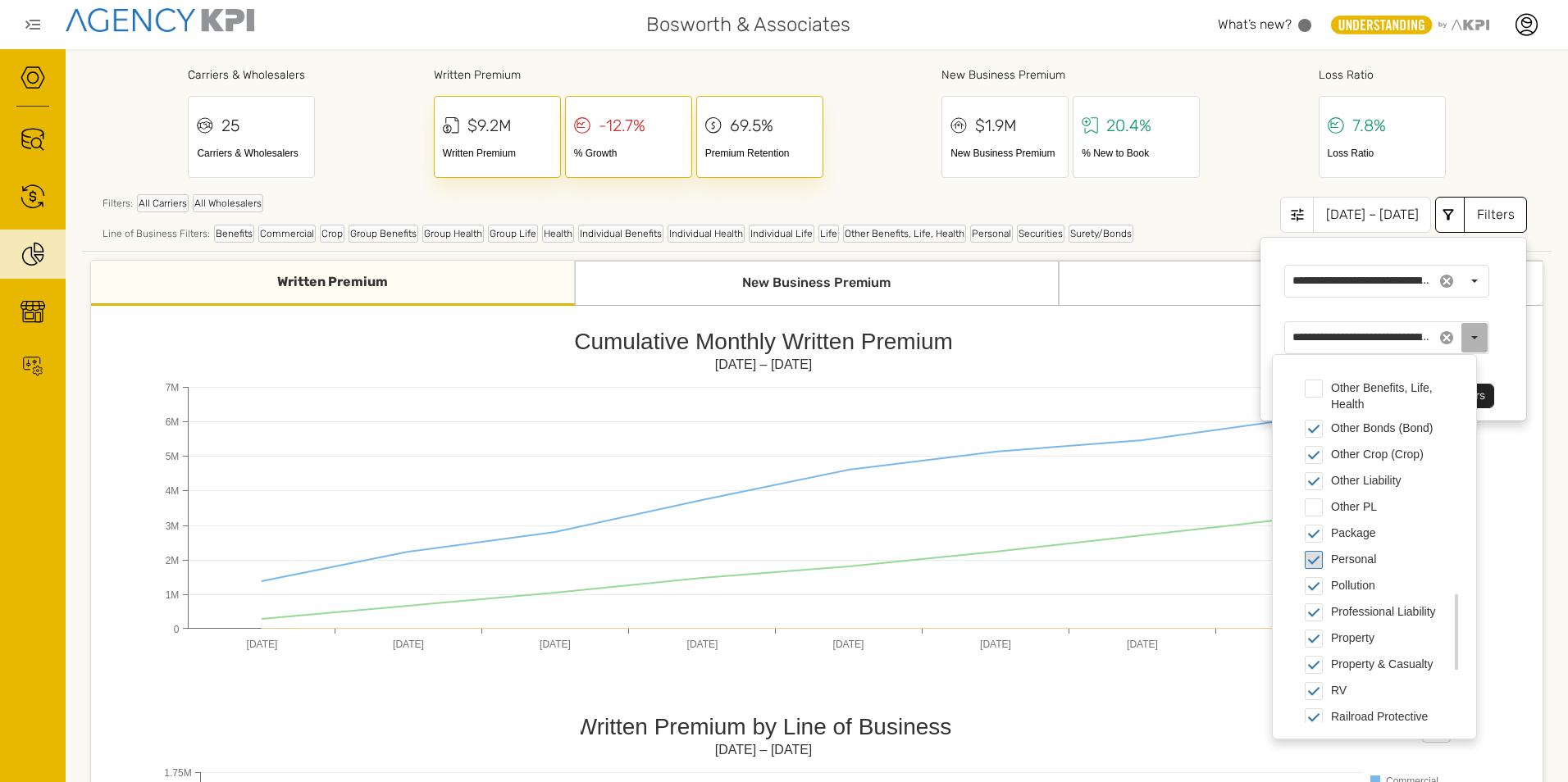
click at [1317, 569] on span "Personal" at bounding box center [1314, 559] width 18 height 18
click at [1312, 617] on span "RV" at bounding box center [1314, 609] width 18 height 18
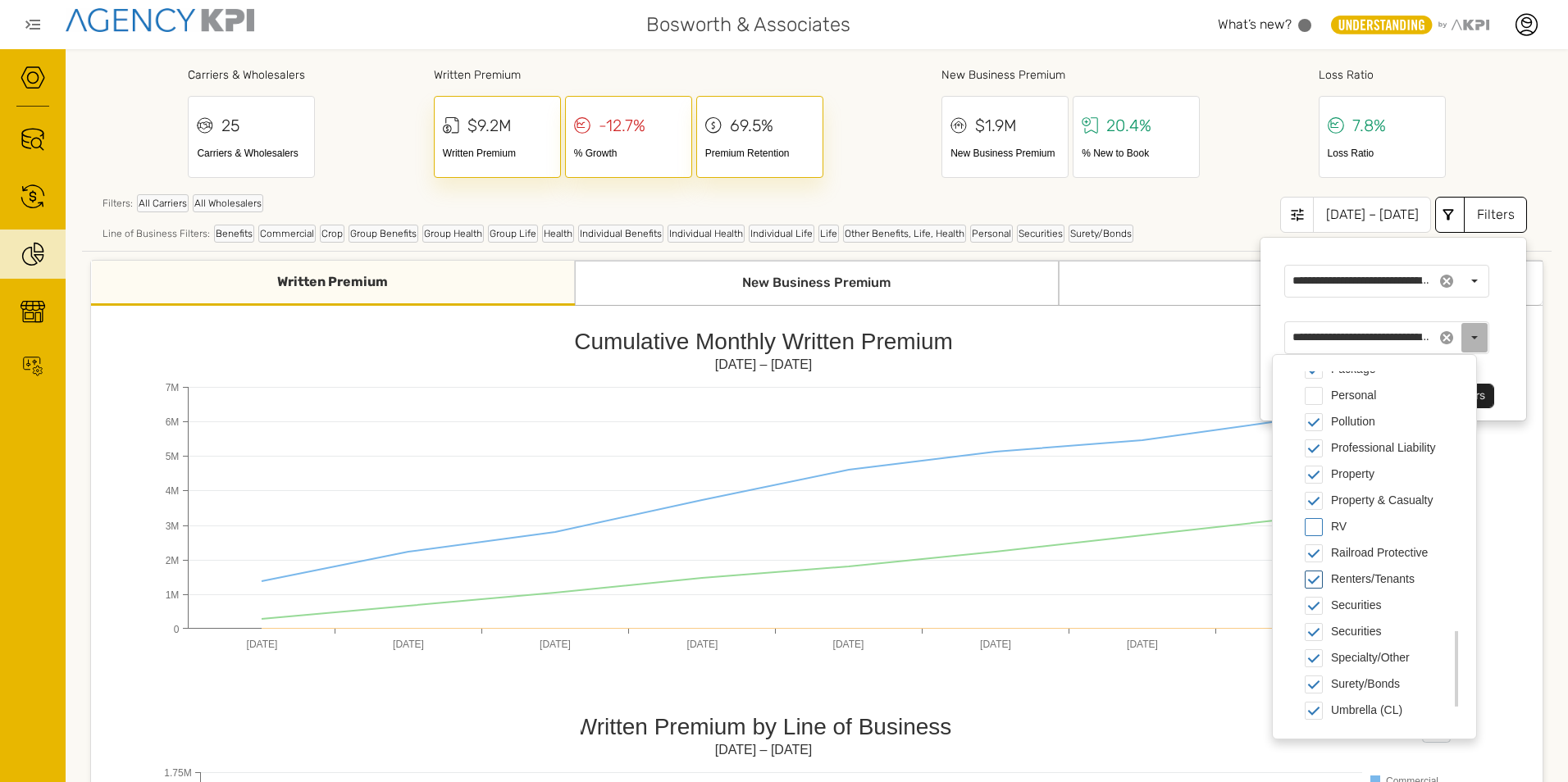
click at [1315, 587] on span "Renters/Tenants" at bounding box center [1314, 580] width 18 height 18
click at [1315, 681] on span "Umbrella (PL)" at bounding box center [1314, 683] width 18 height 18
type input "**********"
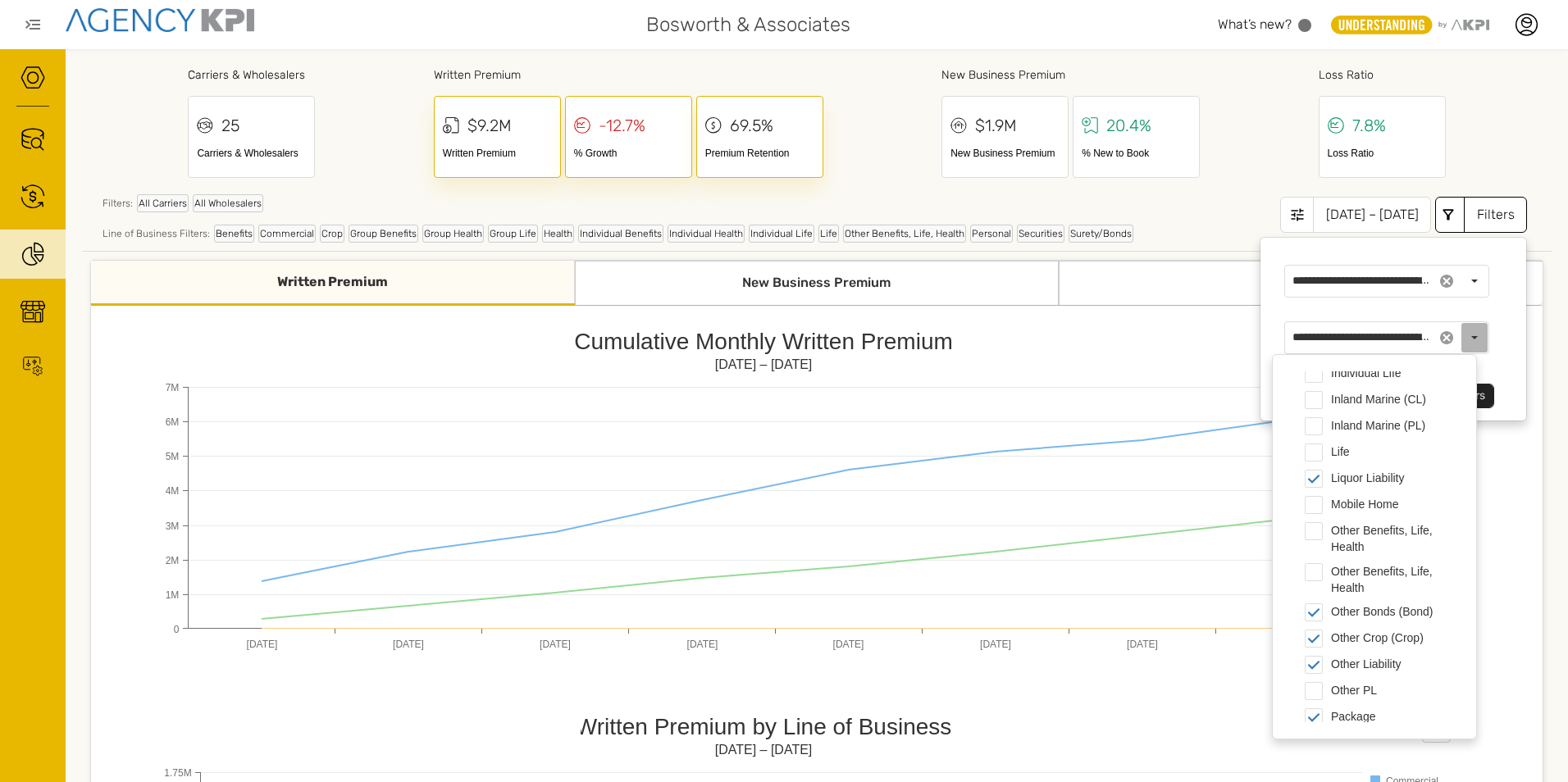
click at [1493, 354] on div "**********" at bounding box center [1386, 322] width 254 height 172
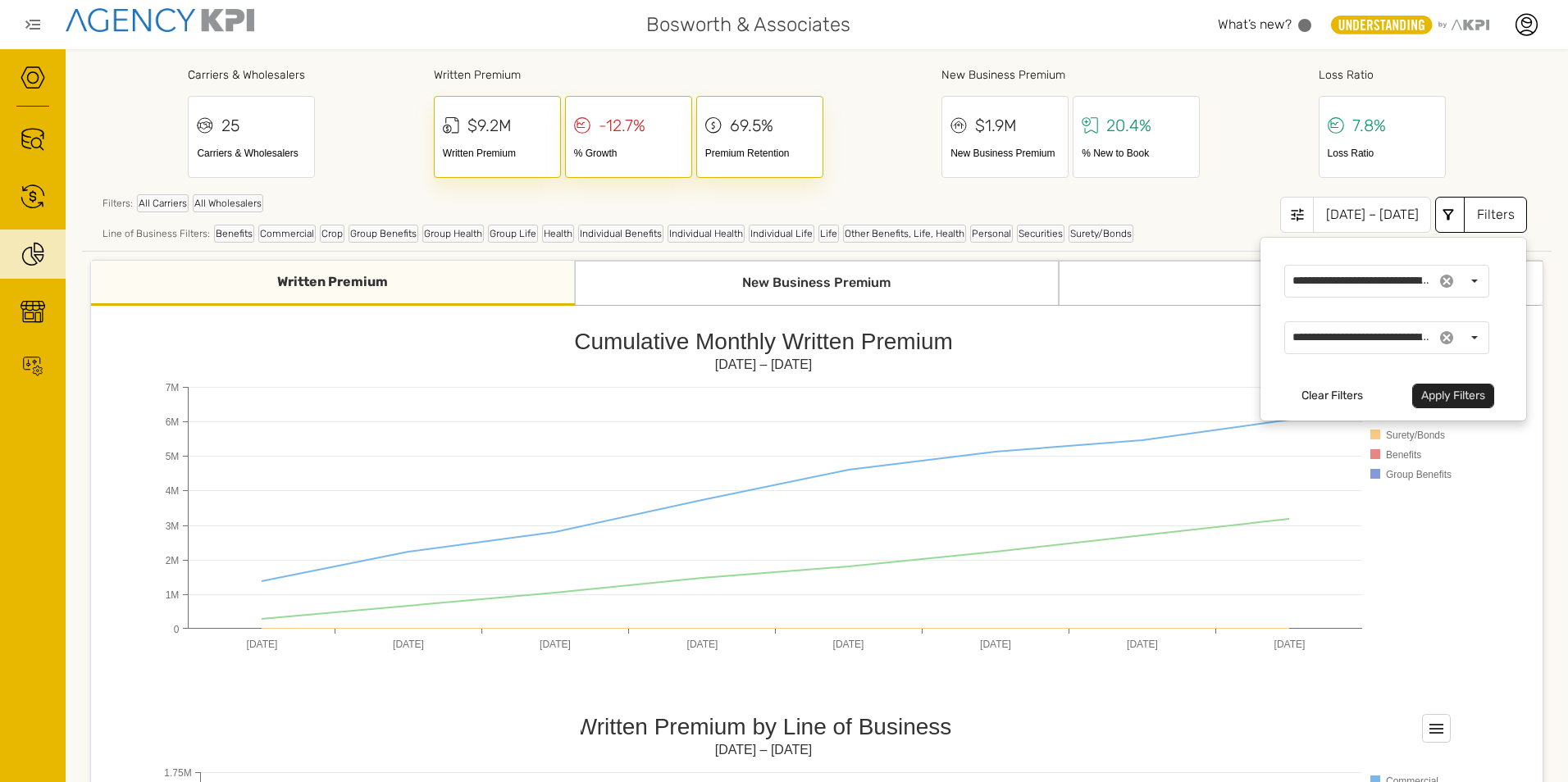
click at [1439, 398] on button "Apply Filters" at bounding box center [1453, 396] width 82 height 25
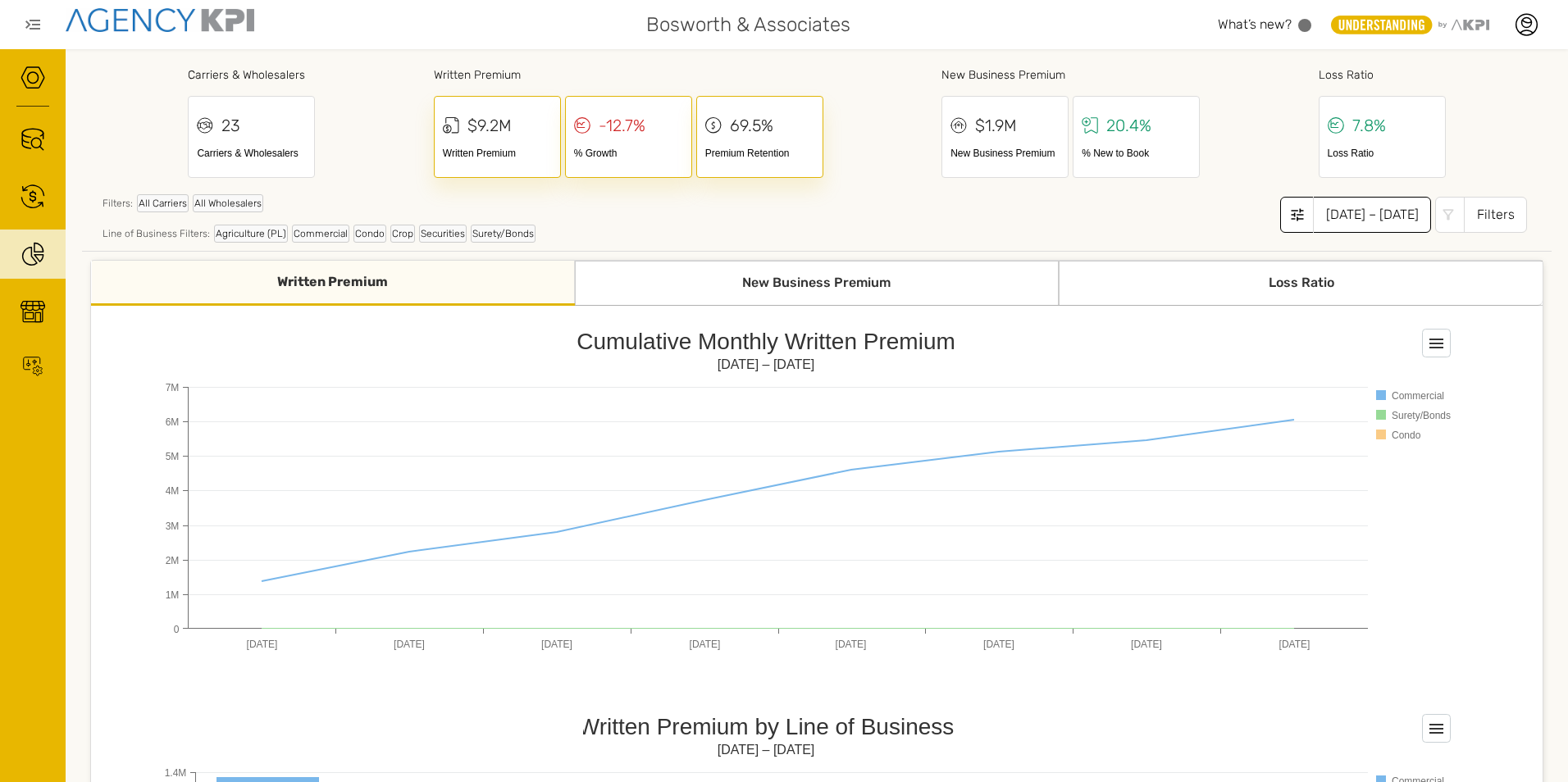
click at [1289, 211] on icon at bounding box center [1297, 215] width 17 height 17
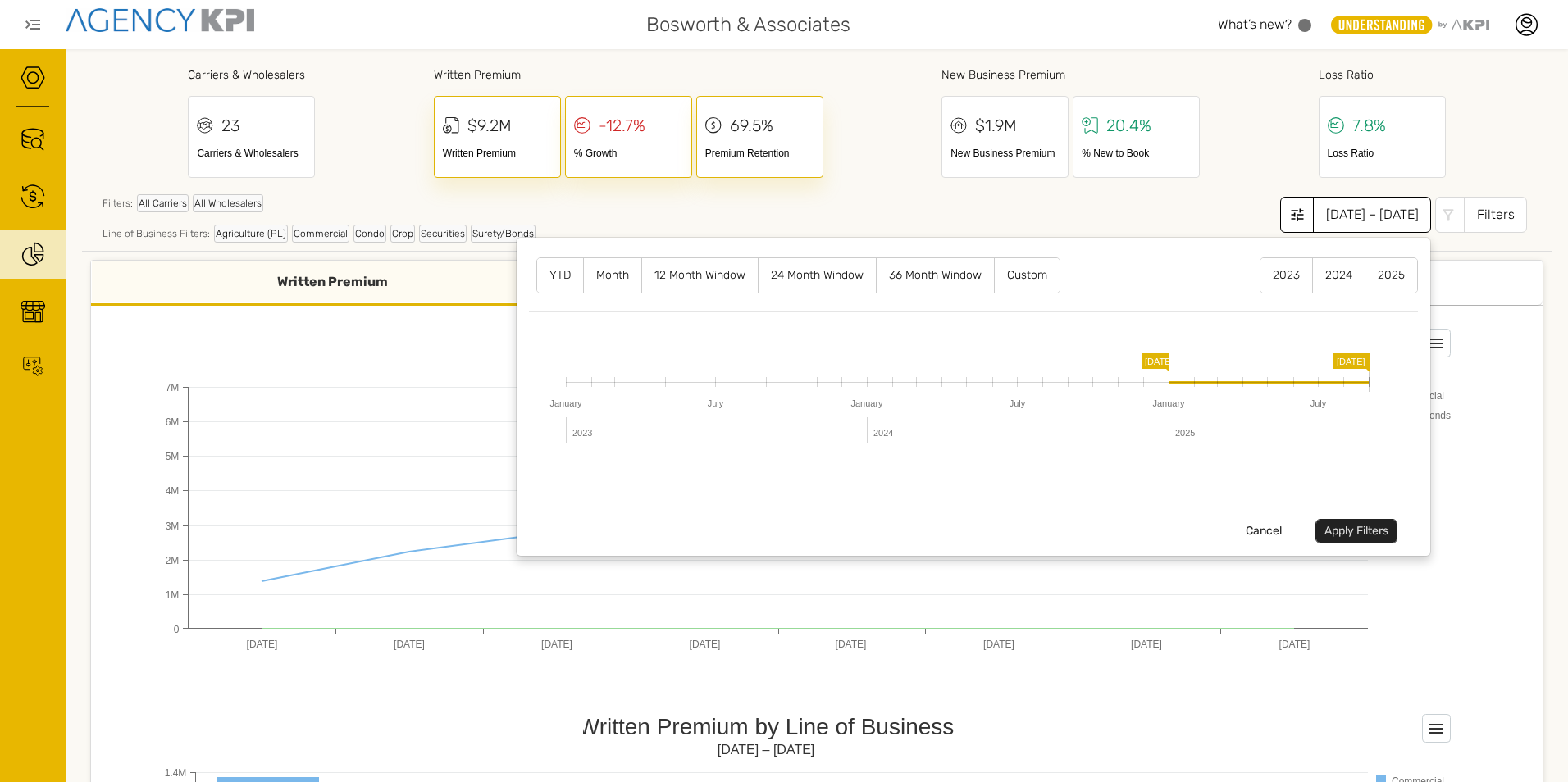
click at [663, 272] on label "12 Month Window" at bounding box center [700, 275] width 115 height 34
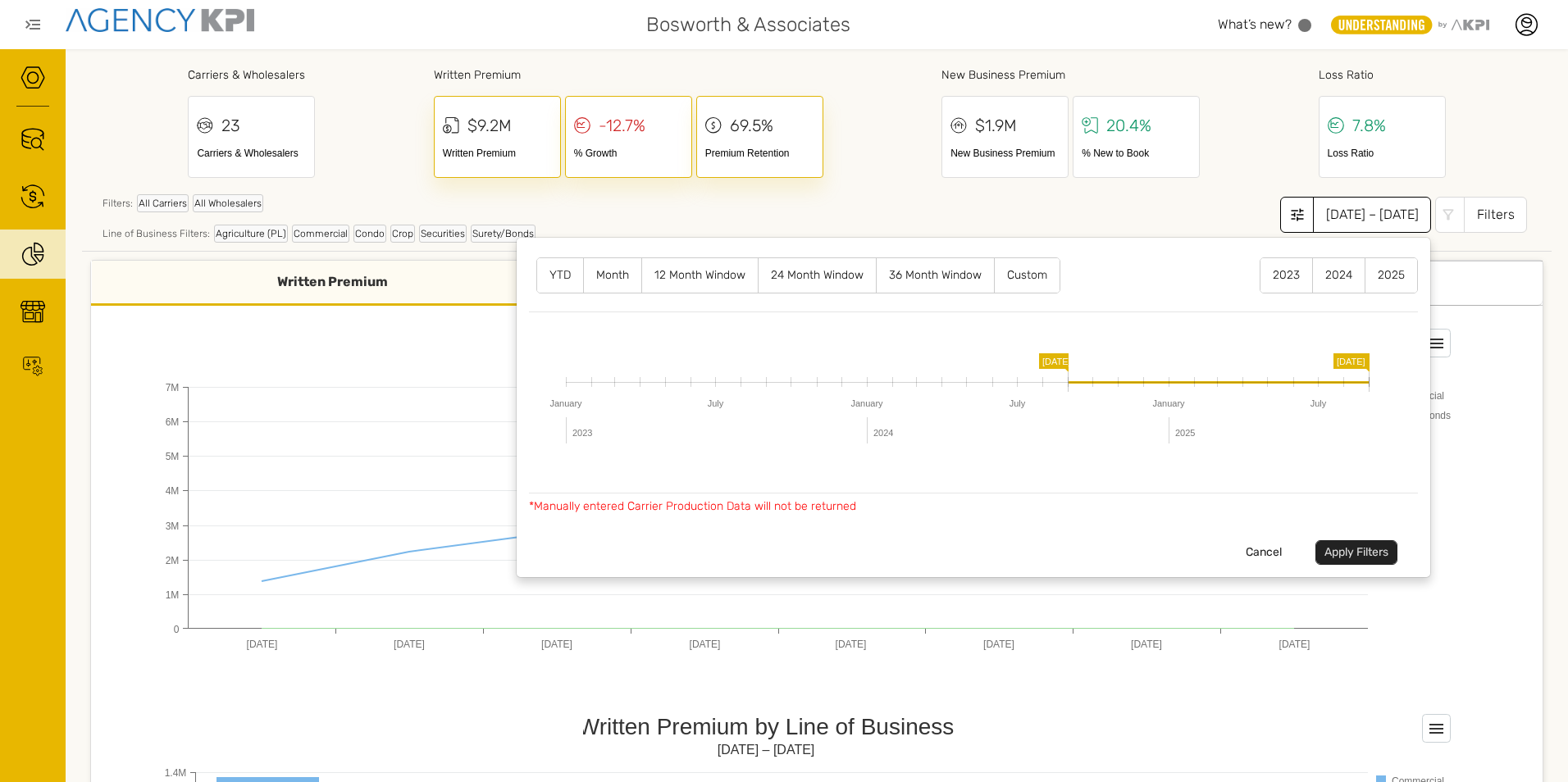
click at [1323, 552] on button "Apply Filters" at bounding box center [1356, 552] width 82 height 25
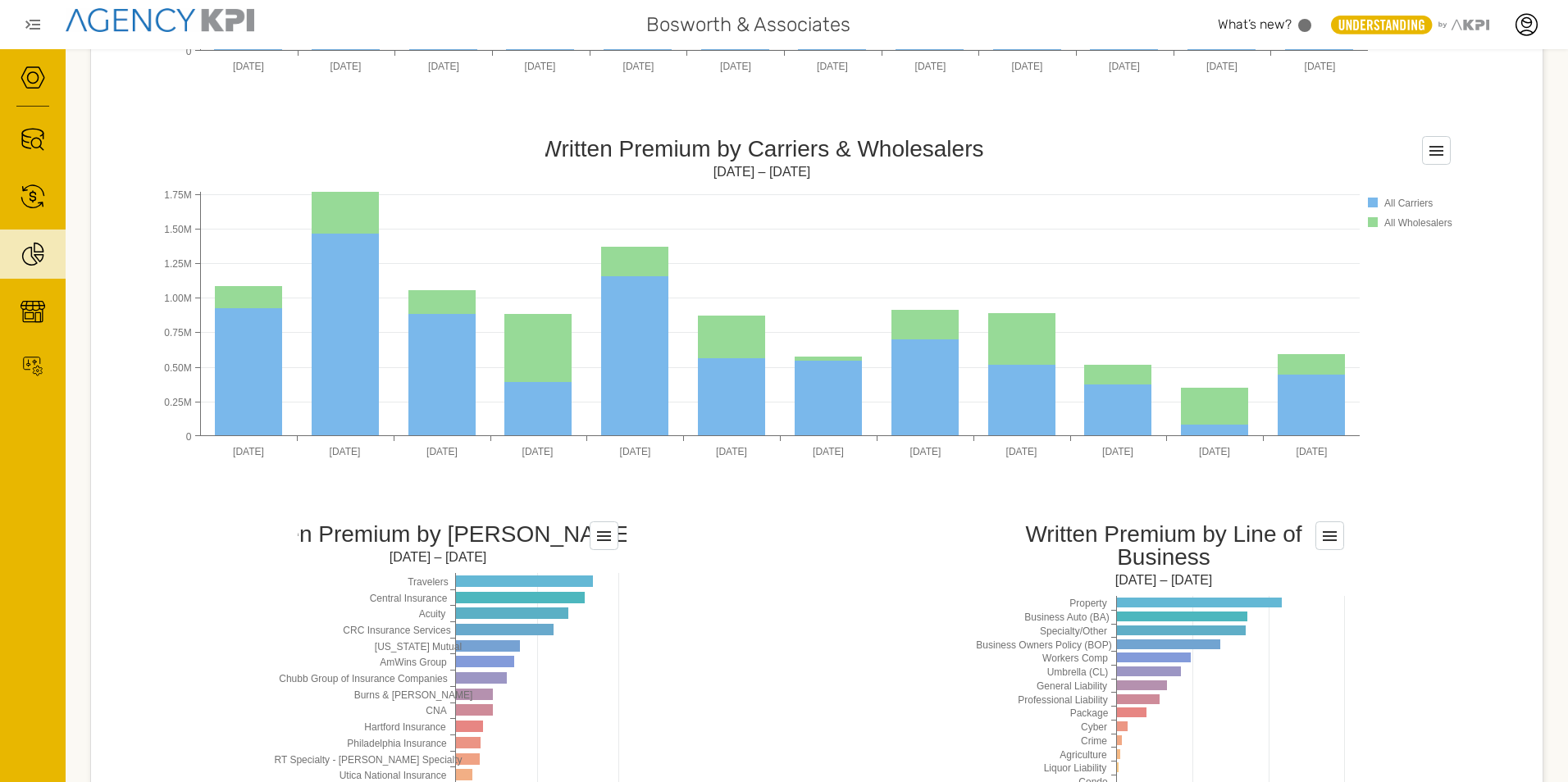
scroll to position [1066, 0]
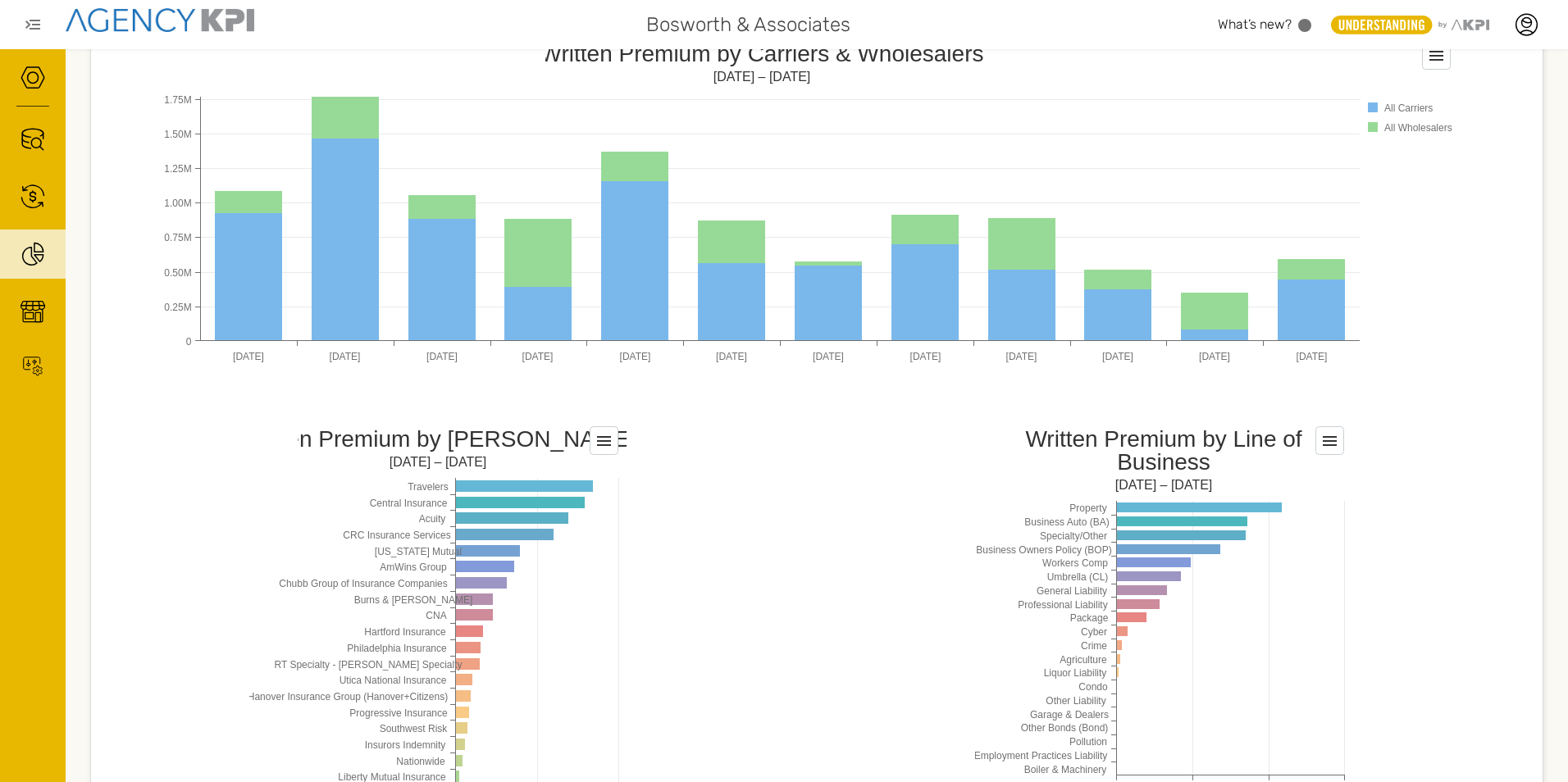
drag, startPoint x: 1342, startPoint y: 443, endPoint x: 1333, endPoint y: 446, distance: 9.5
click at [1342, 443] on rect at bounding box center [1163, 608] width 377 height 377
click at [1294, 454] on rect at bounding box center [1163, 608] width 377 height 377
click at [1315, 447] on rect at bounding box center [1330, 442] width 28 height 28
click at [1428, 495] on div "Written Premium New Business Premium Loss Ratio Cumulative Monthly Written Prem…" at bounding box center [817, 44] width 1453 height 1686
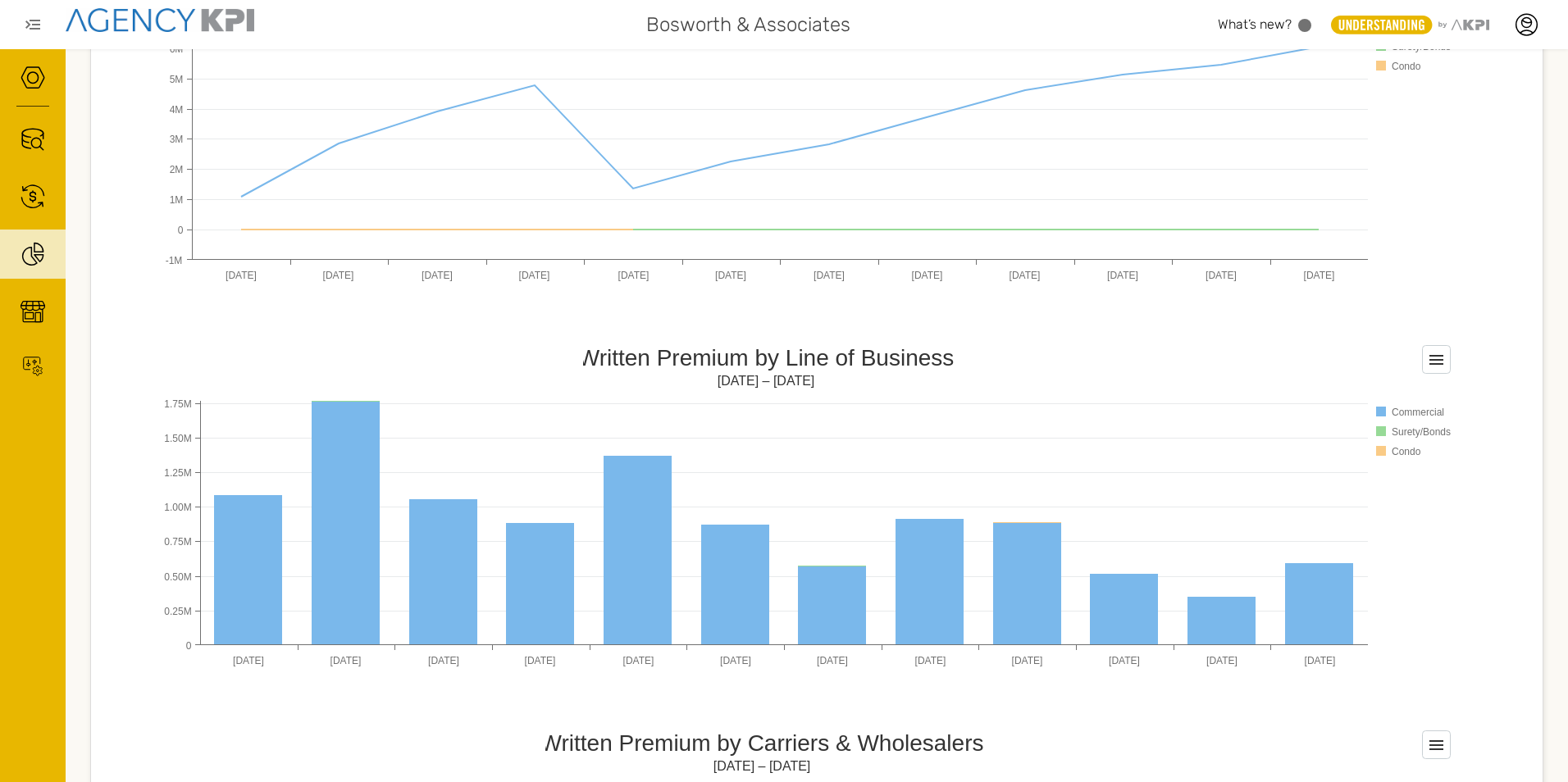
scroll to position [0, 0]
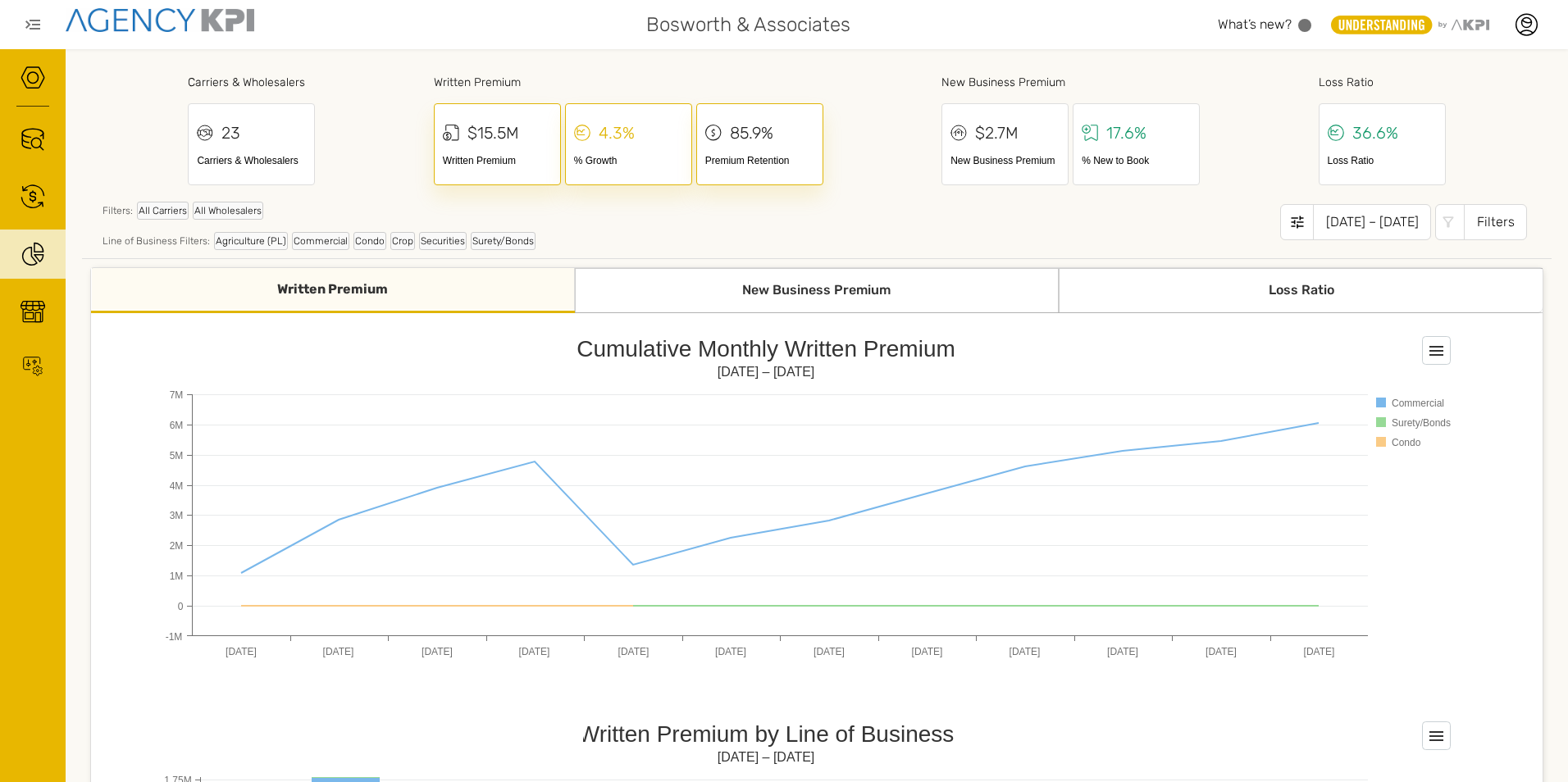
click at [493, 163] on div "Written Premium" at bounding box center [497, 160] width 109 height 15
click at [484, 131] on div "$15.5M" at bounding box center [493, 133] width 52 height 25
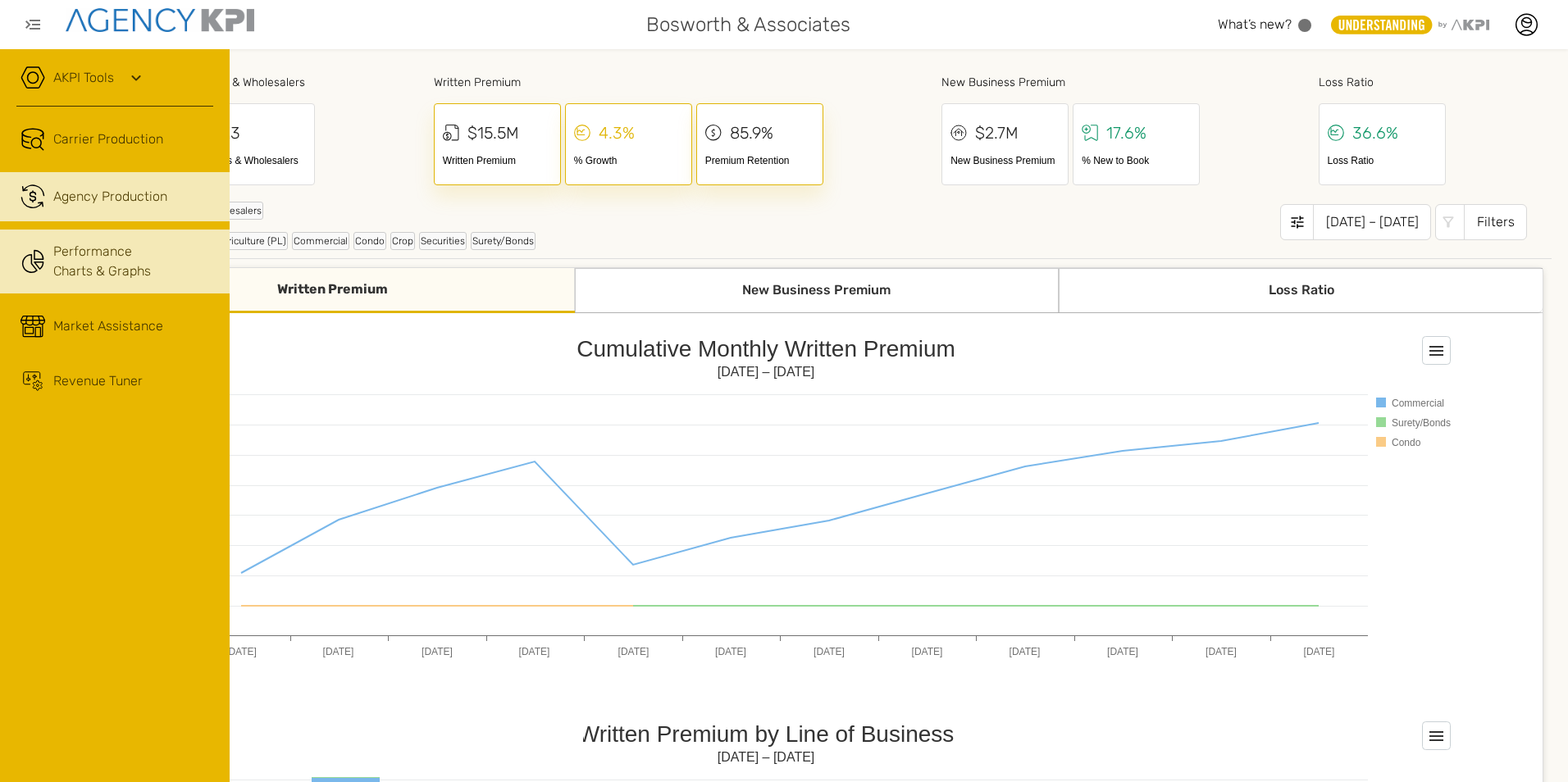
click at [111, 197] on span "Agency Production" at bounding box center [111, 196] width 114 height 19
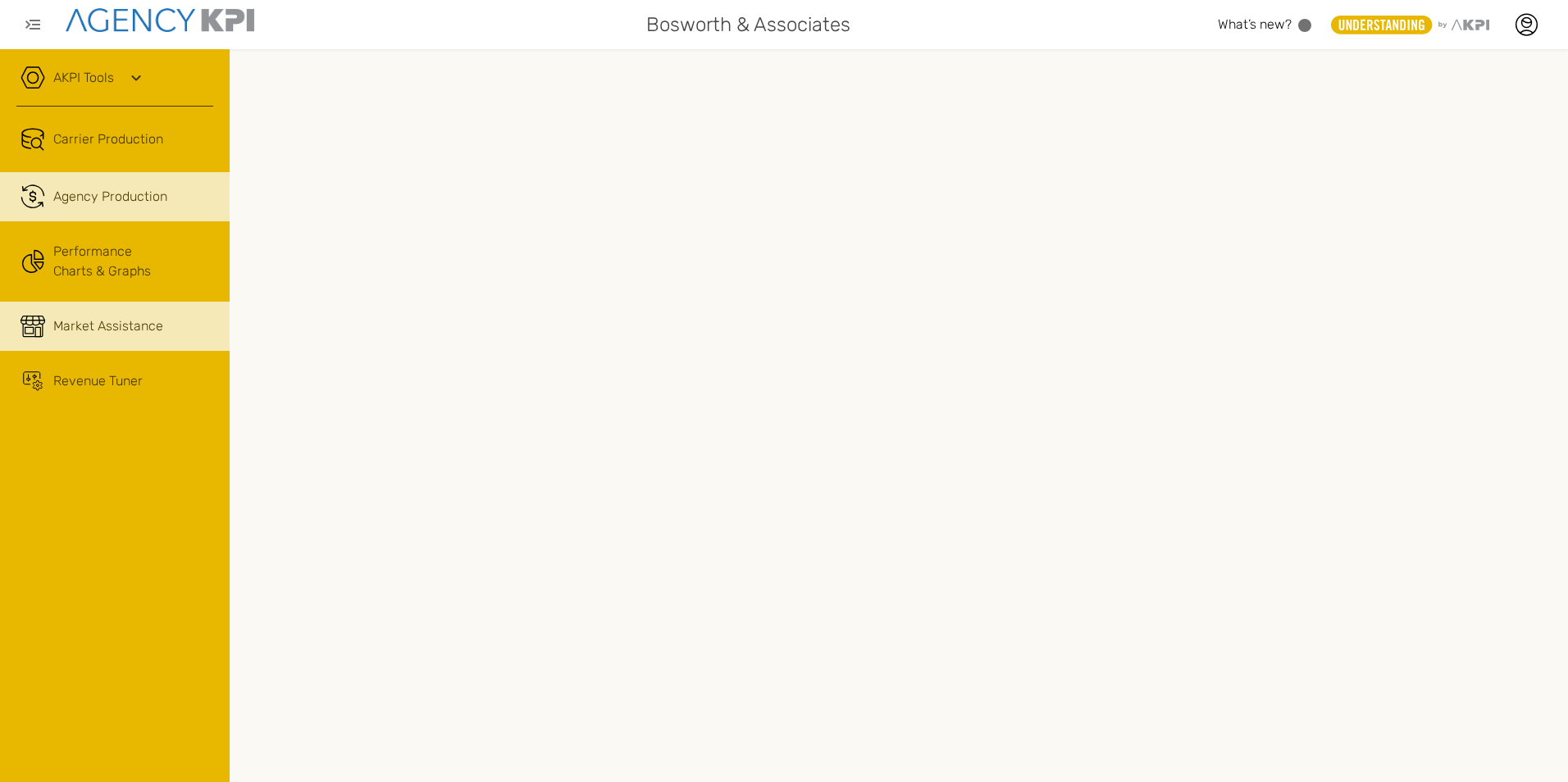
click at [123, 332] on span "Market Assistance" at bounding box center [108, 326] width 110 height 19
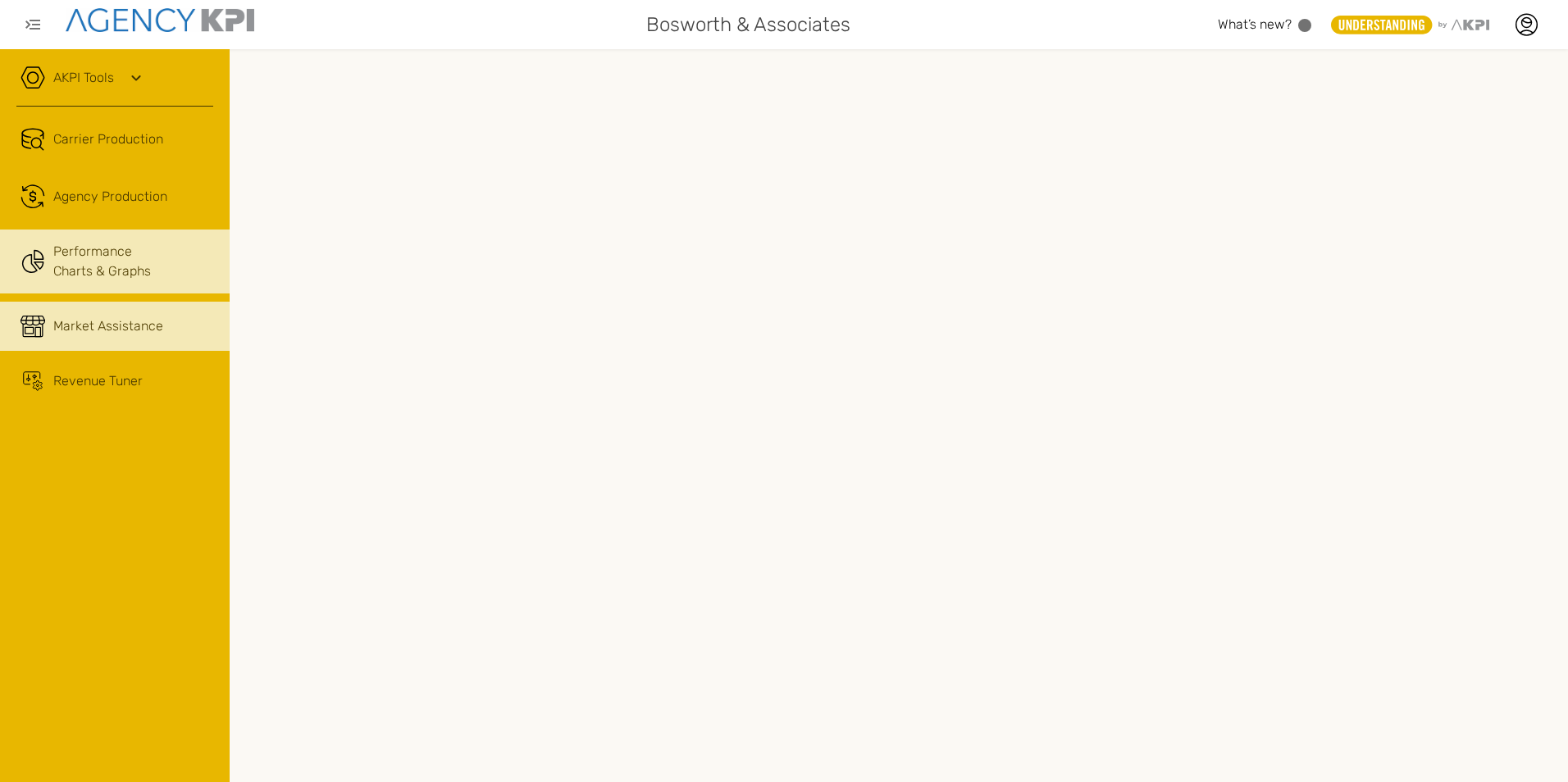
click at [38, 252] on icon at bounding box center [39, 254] width 9 height 9
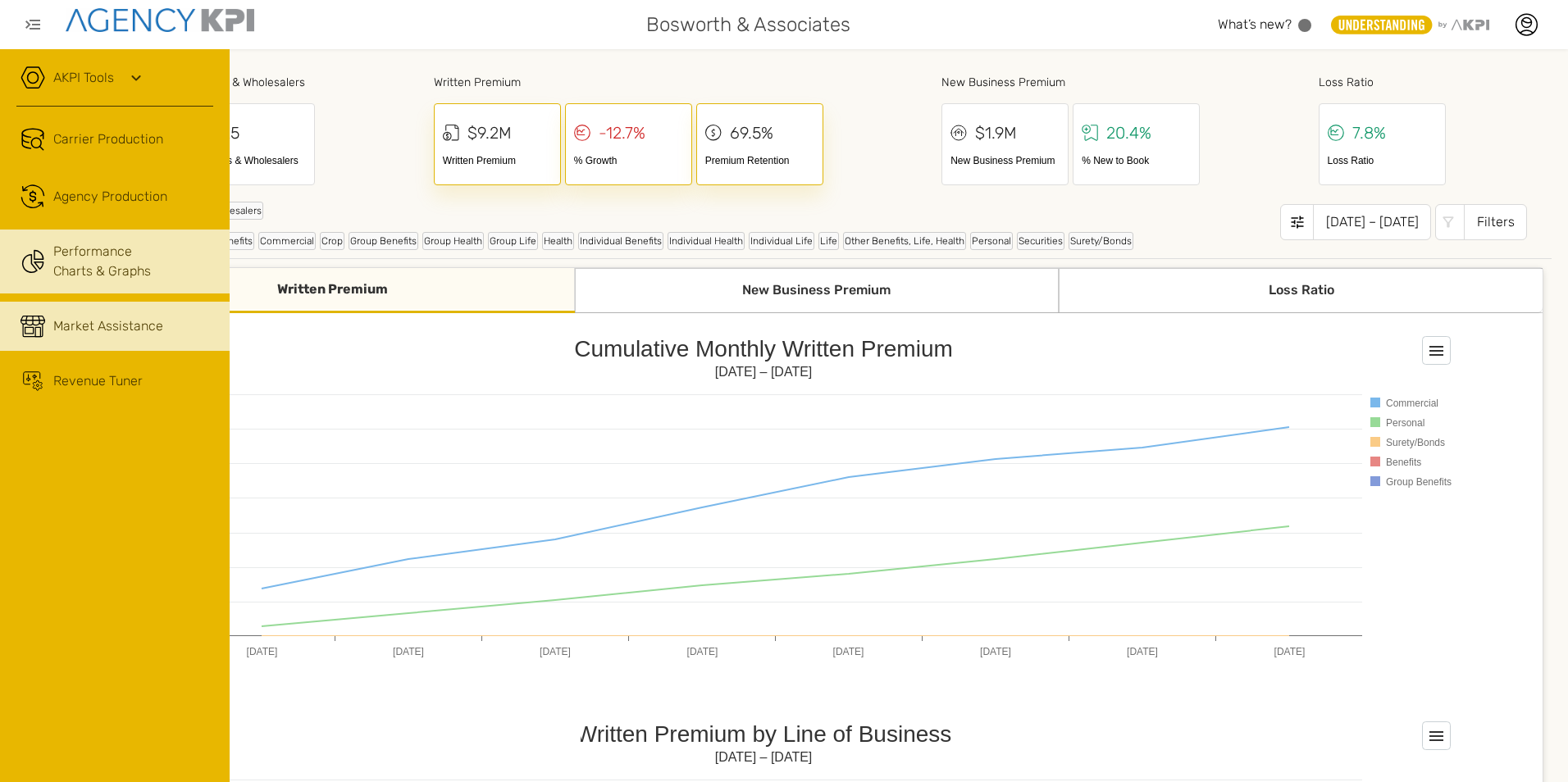
click at [73, 333] on span "Market Assistance" at bounding box center [108, 326] width 110 height 19
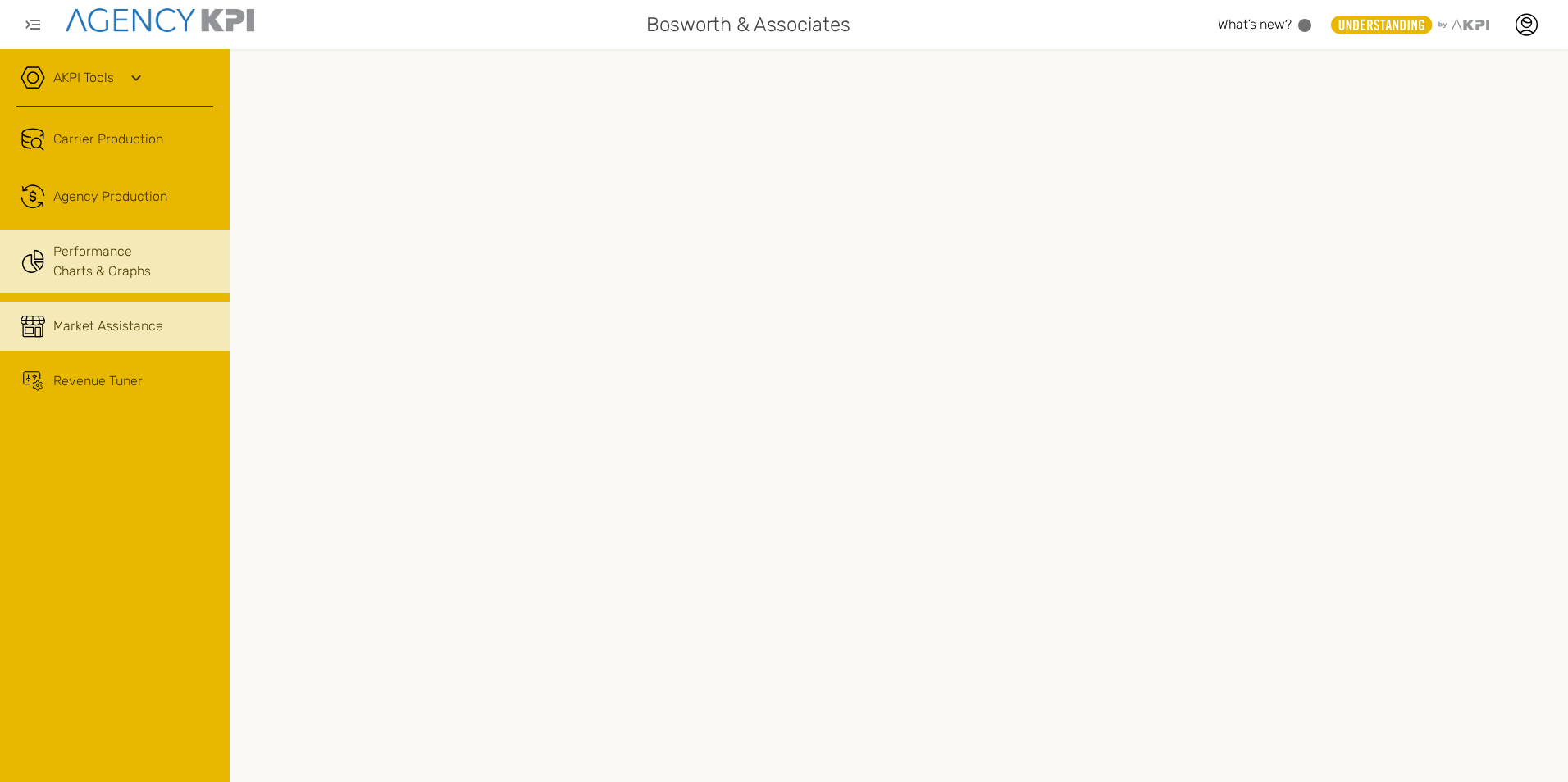
click at [39, 260] on icon at bounding box center [33, 261] width 25 height 25
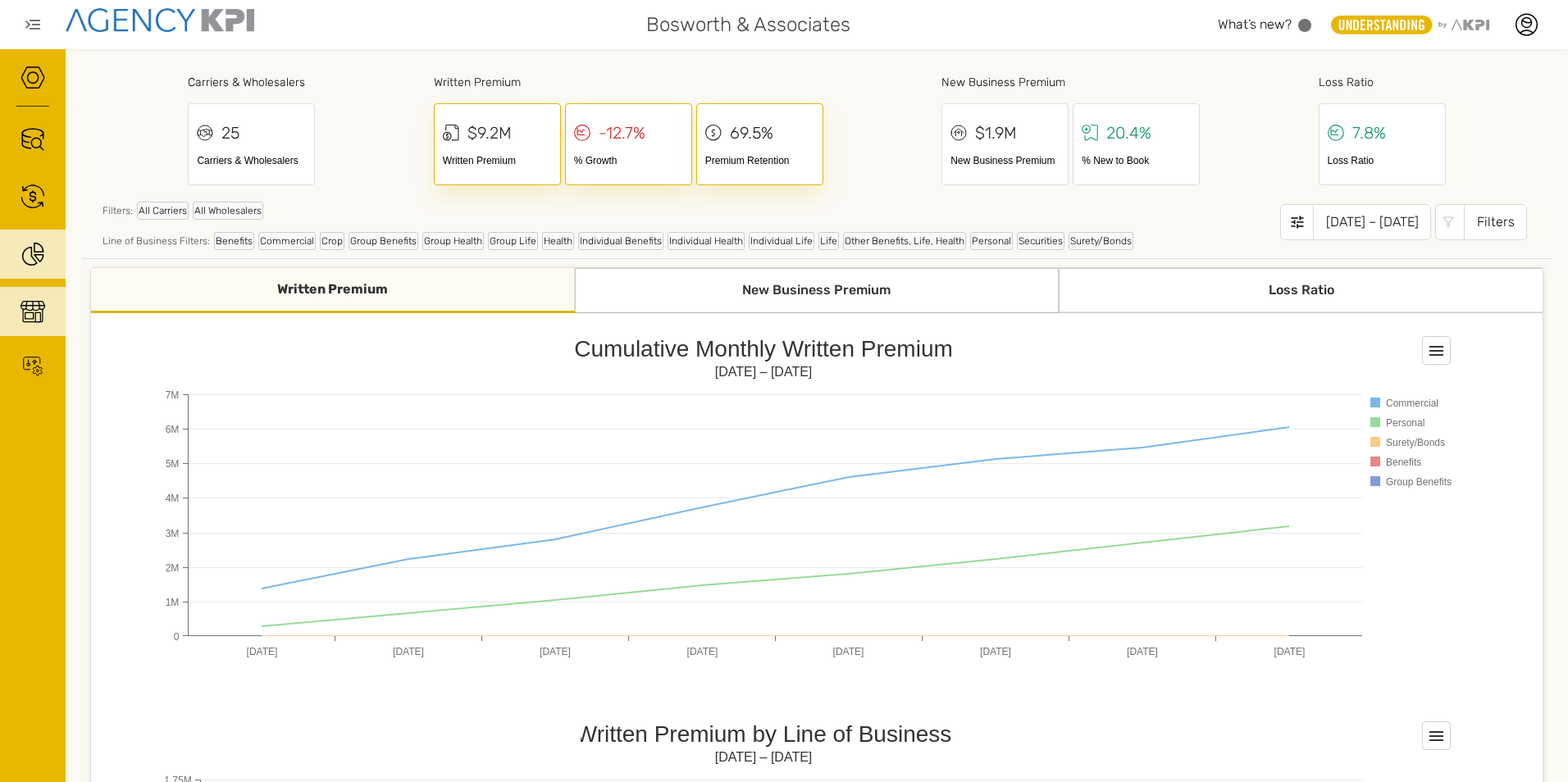
click at [1271, 279] on div "Loss Ratio" at bounding box center [1301, 290] width 484 height 45
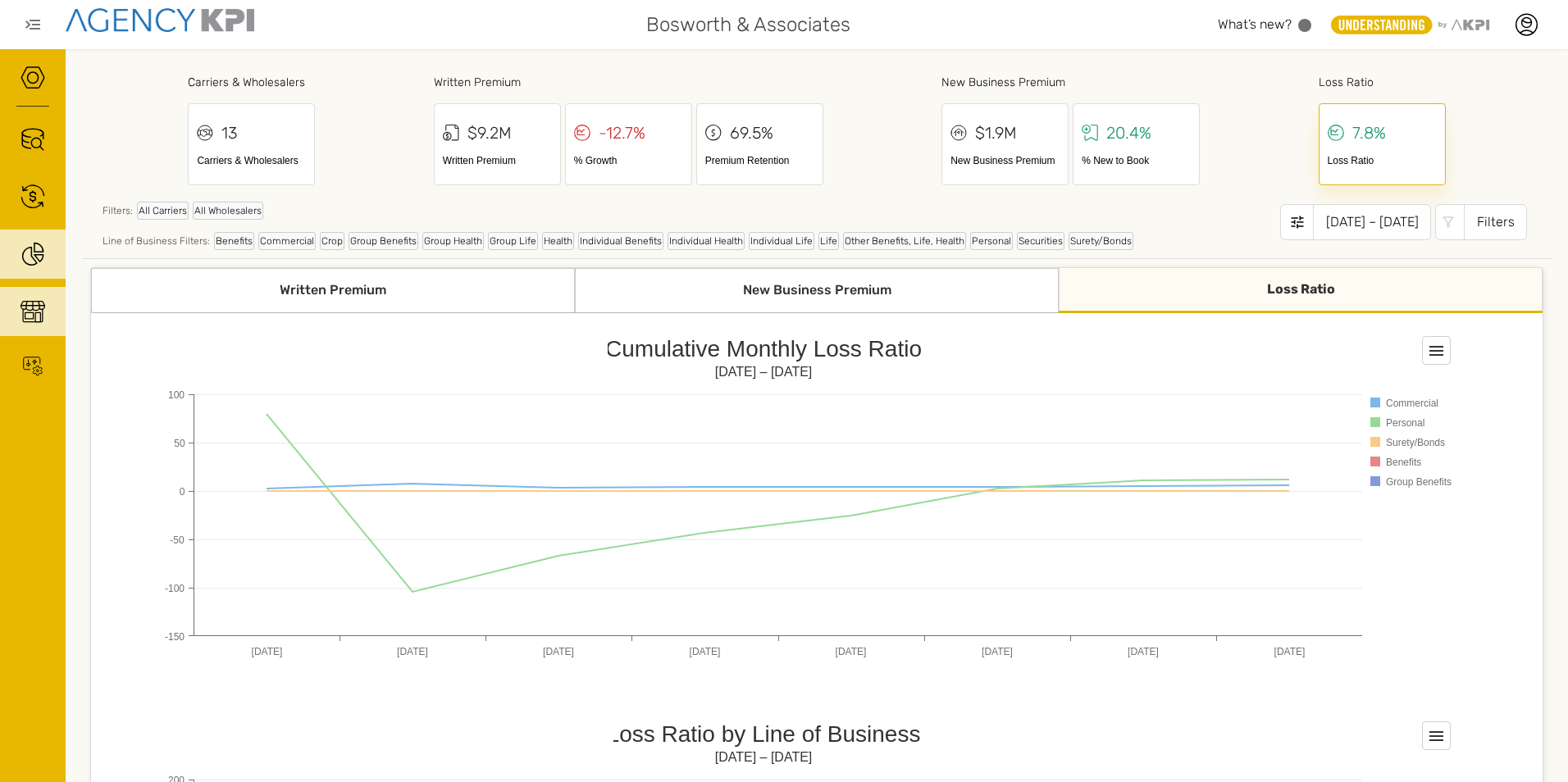
click at [1311, 289] on div "Loss Ratio" at bounding box center [1301, 290] width 484 height 45
click at [1351, 220] on div "[DATE] – [DATE]" at bounding box center [1372, 222] width 118 height 36
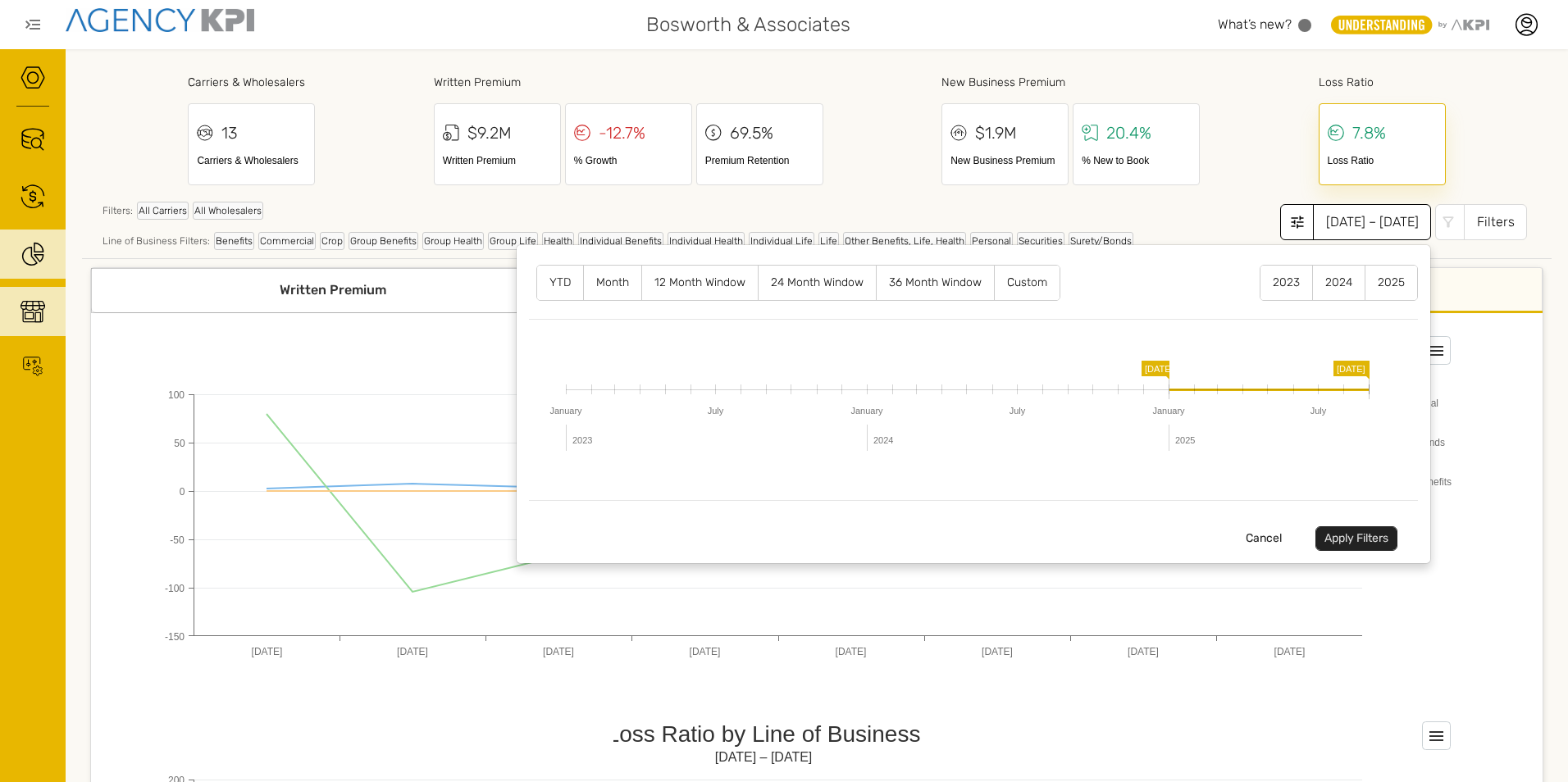
click at [661, 285] on label "12 Month Window" at bounding box center [700, 282] width 115 height 34
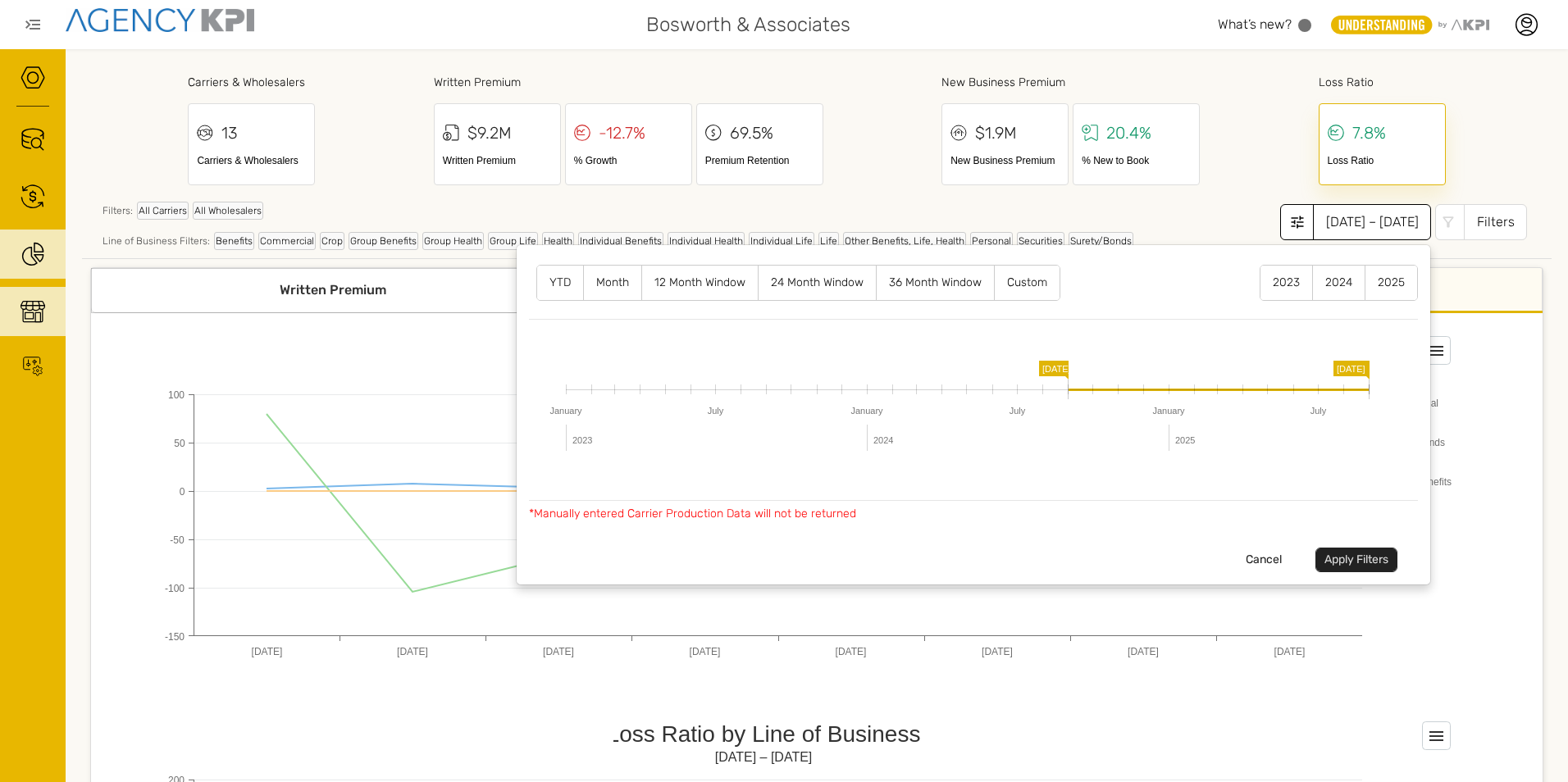
click at [1368, 559] on button "Apply Filters" at bounding box center [1356, 560] width 82 height 25
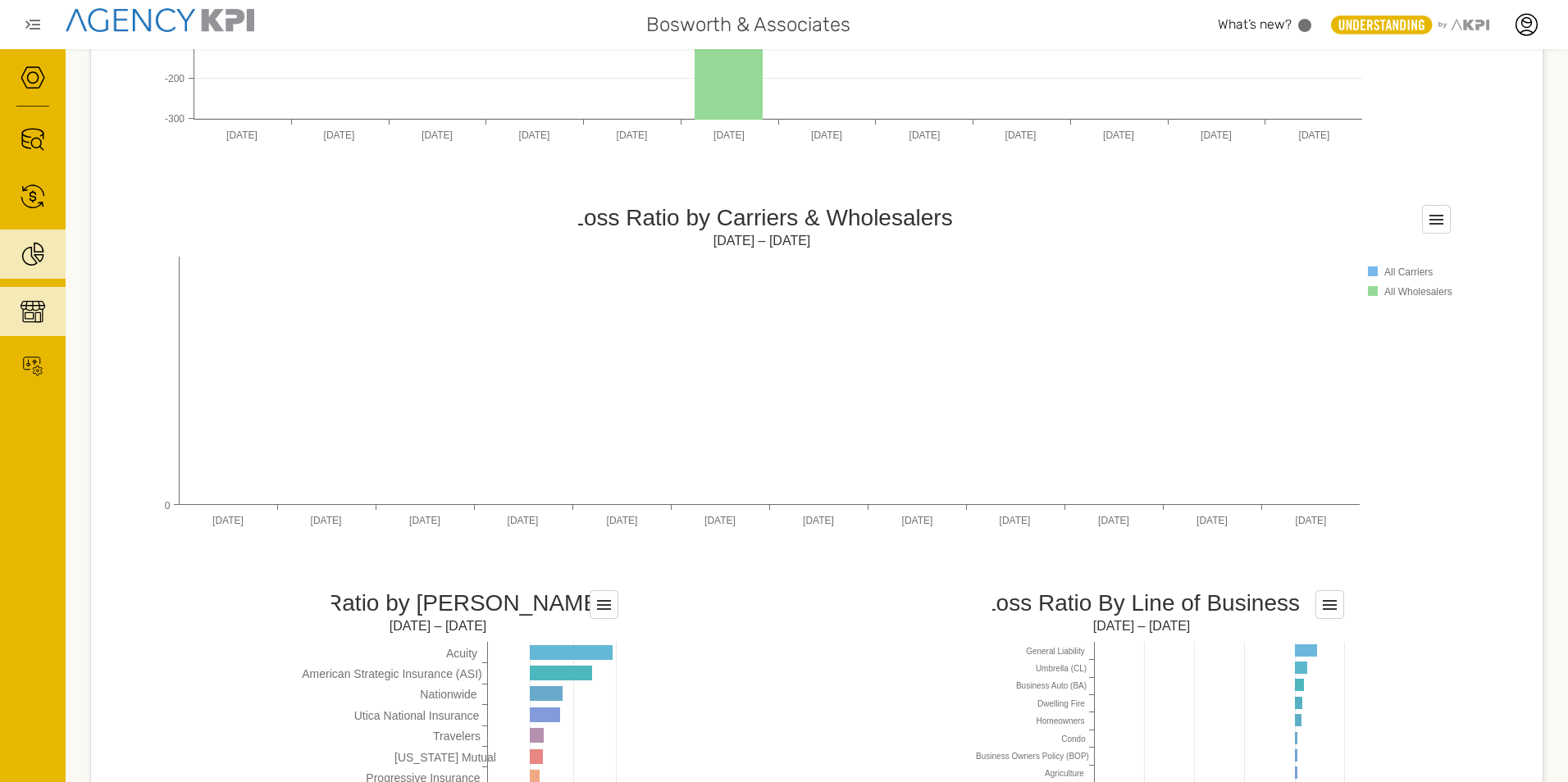
scroll to position [1312, 0]
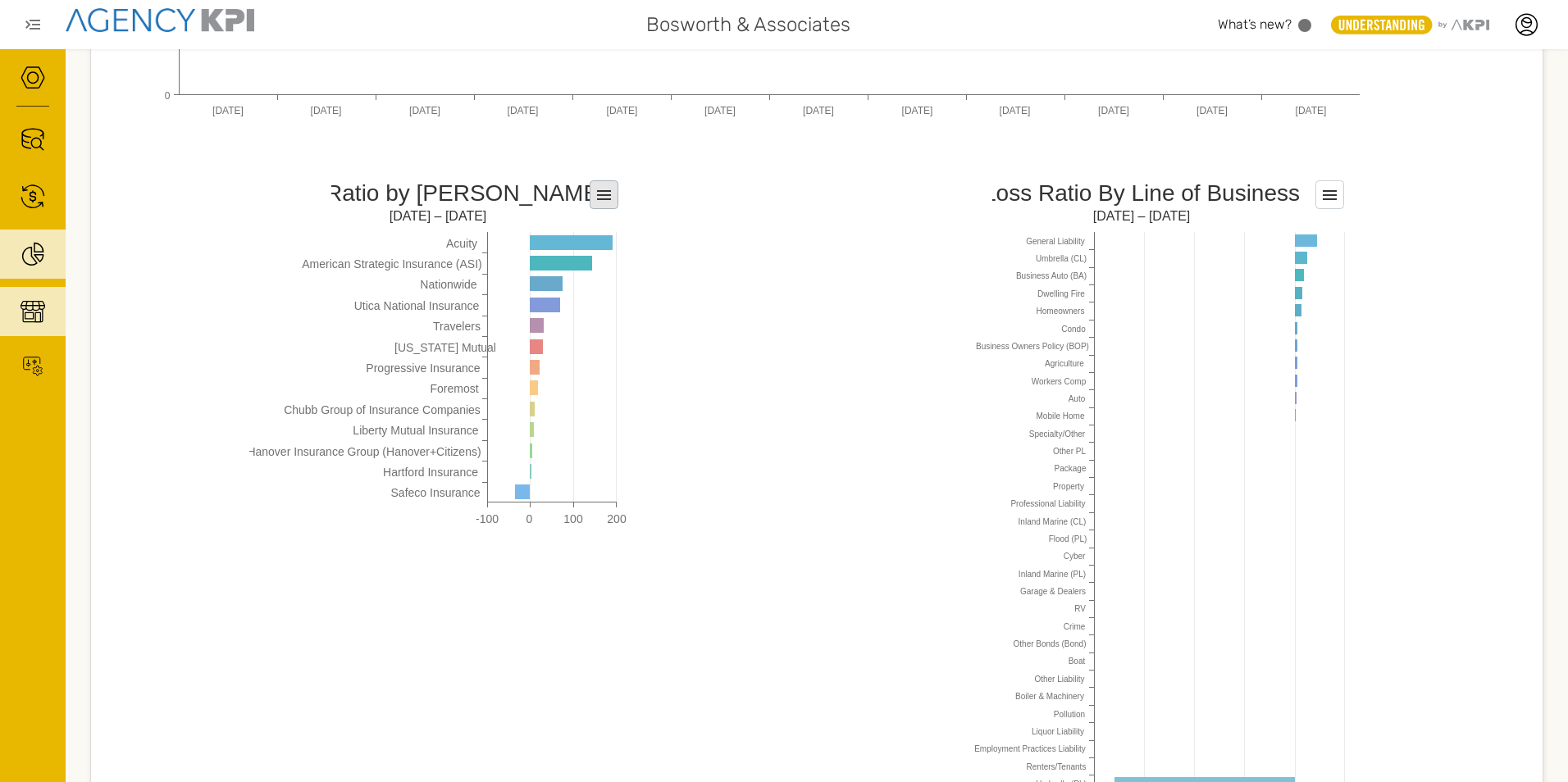
click at [597, 200] on icon at bounding box center [604, 194] width 14 height 10
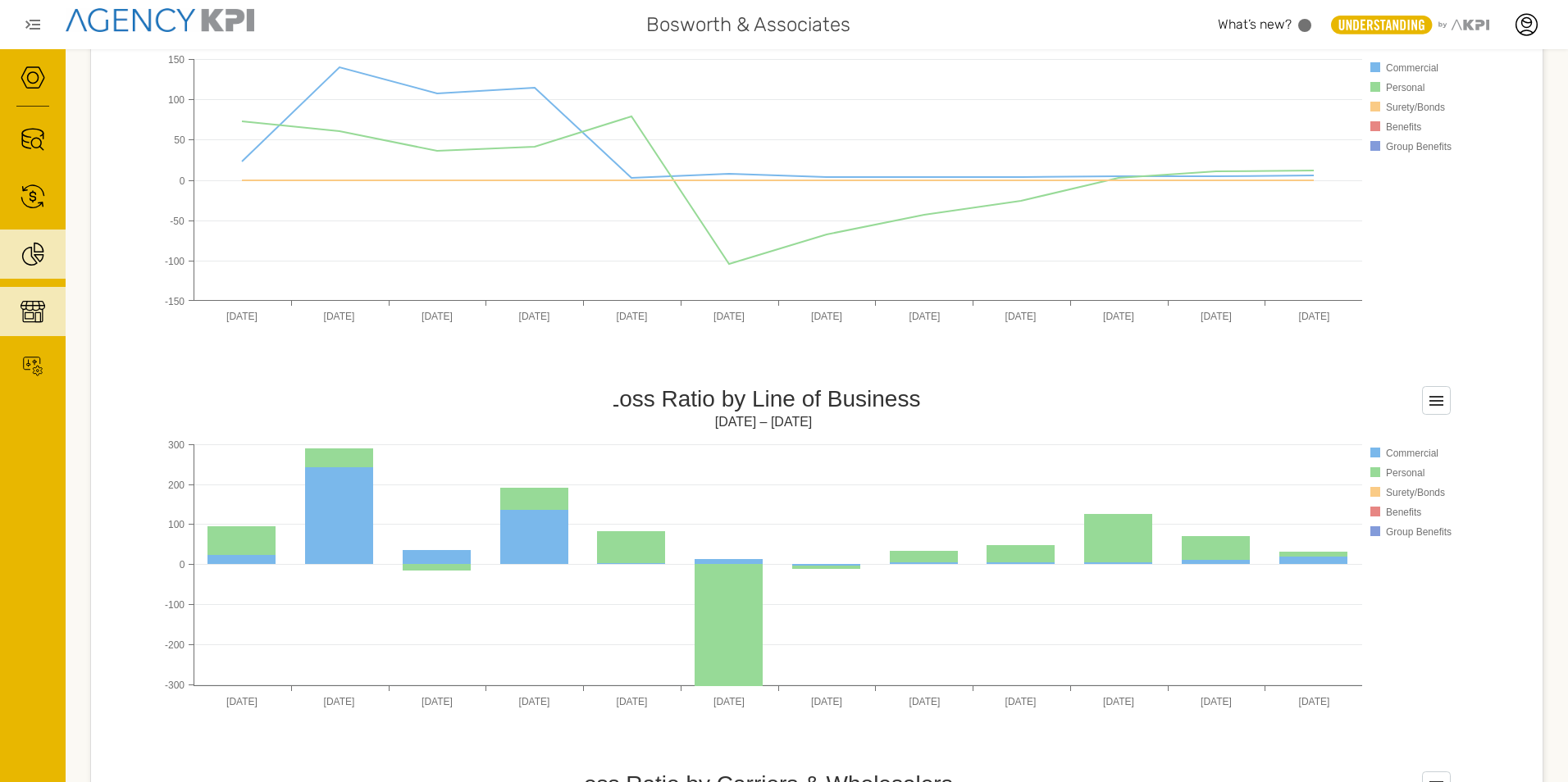
scroll to position [0, 0]
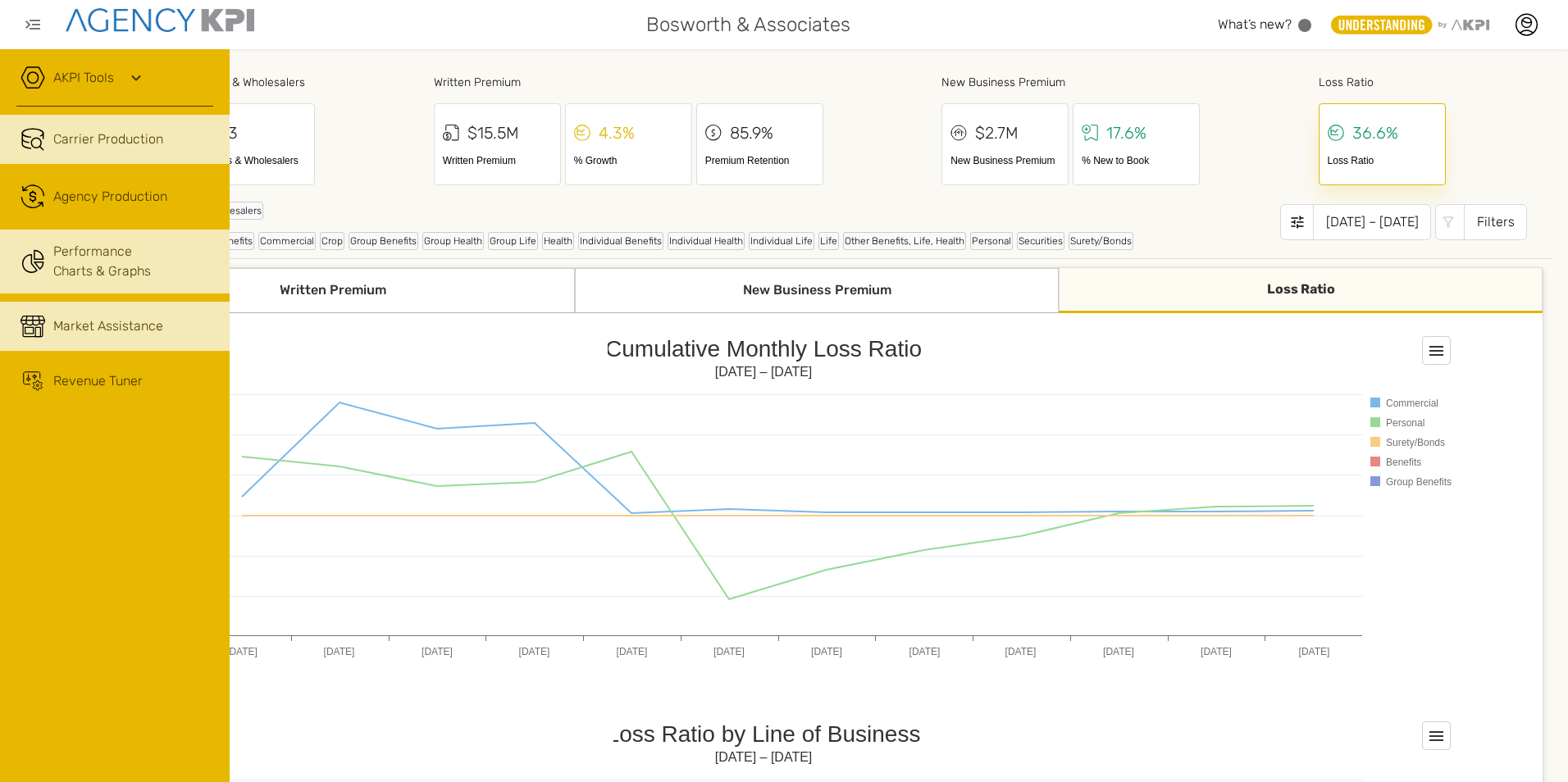
click at [16, 150] on link "Carrier Production" at bounding box center [114, 139] width 230 height 49
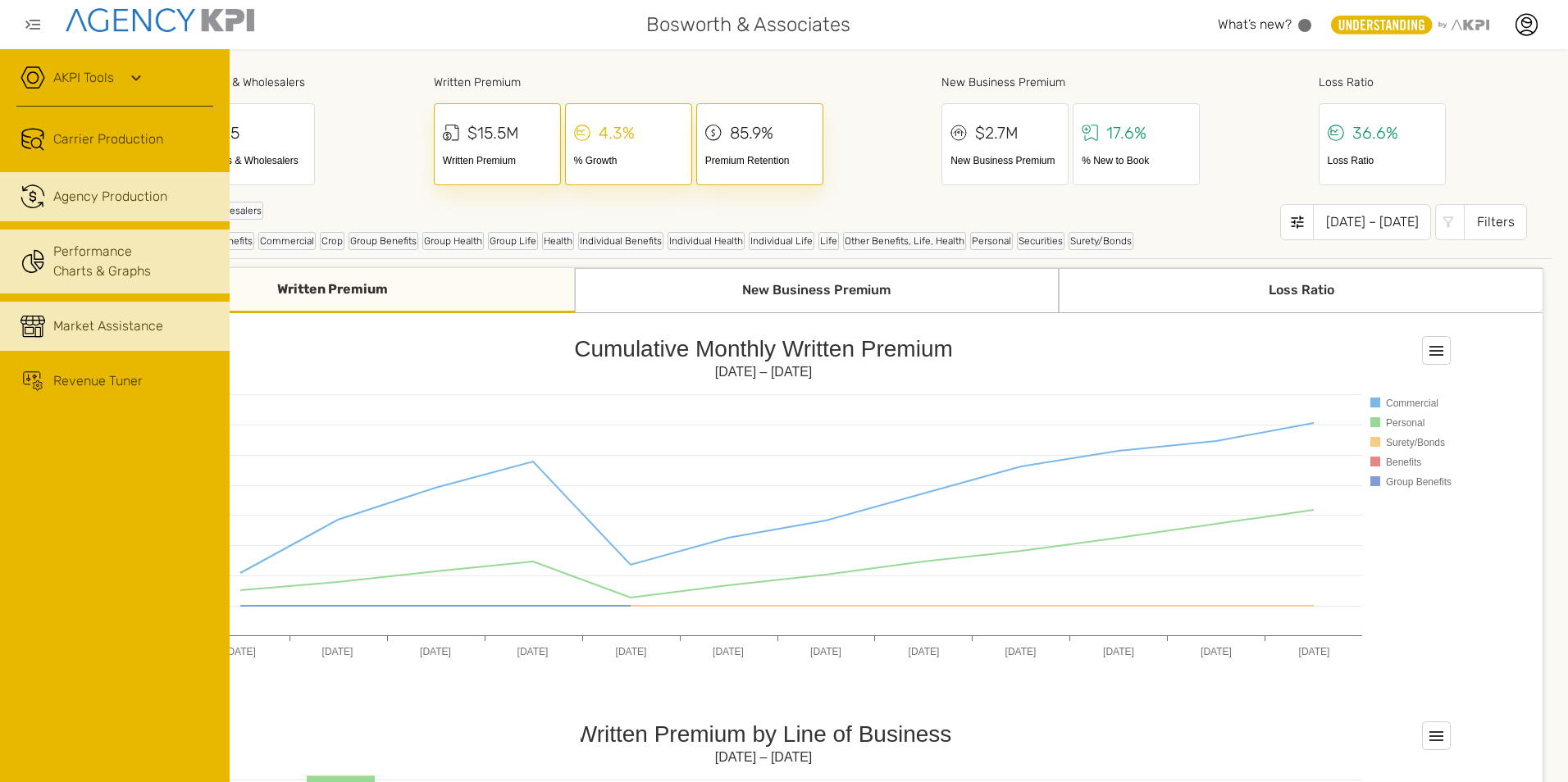
click at [40, 203] on icon at bounding box center [40, 204] width 4 height 4
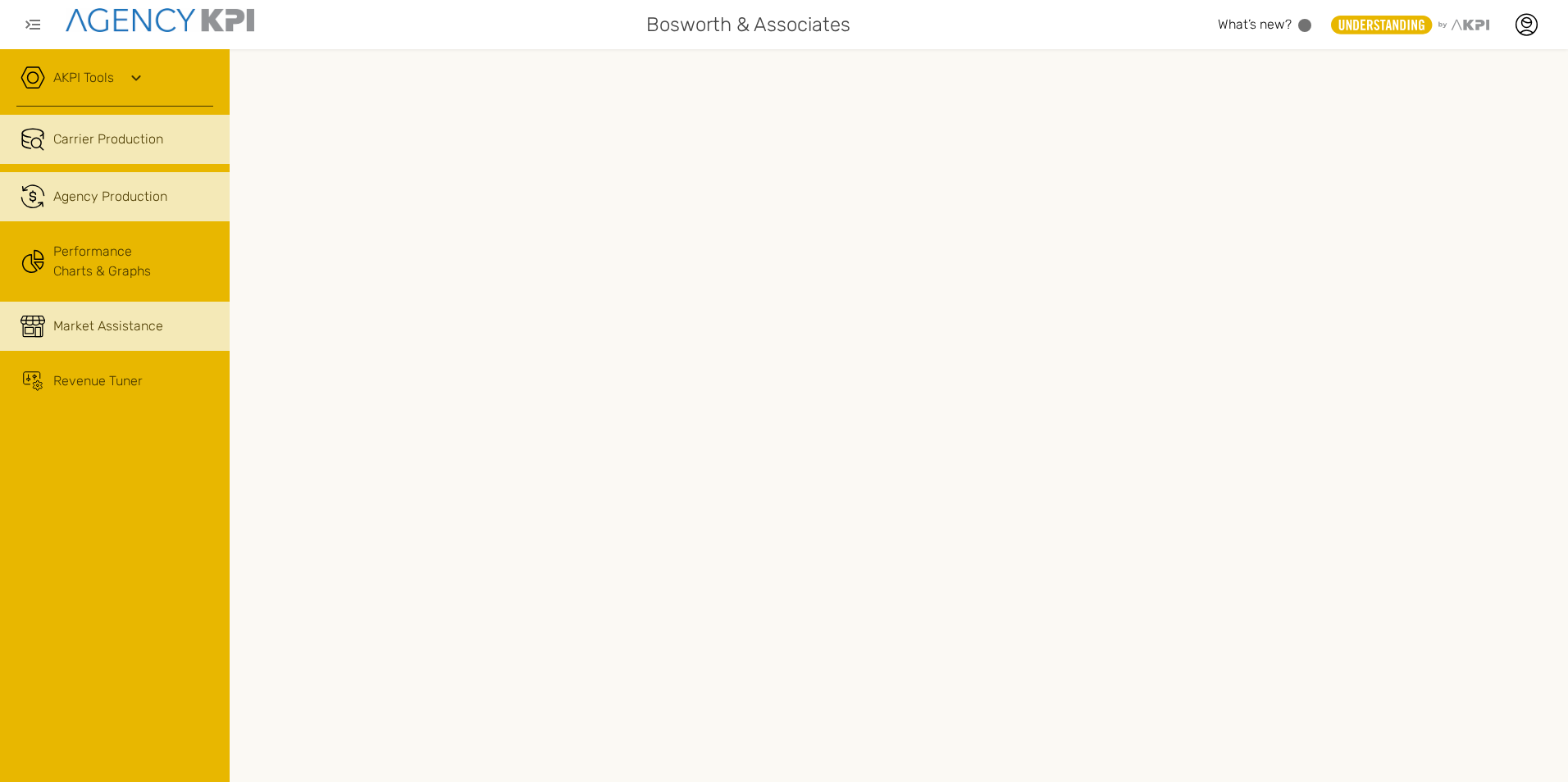
click at [75, 150] on link "Carrier Production" at bounding box center [114, 139] width 230 height 49
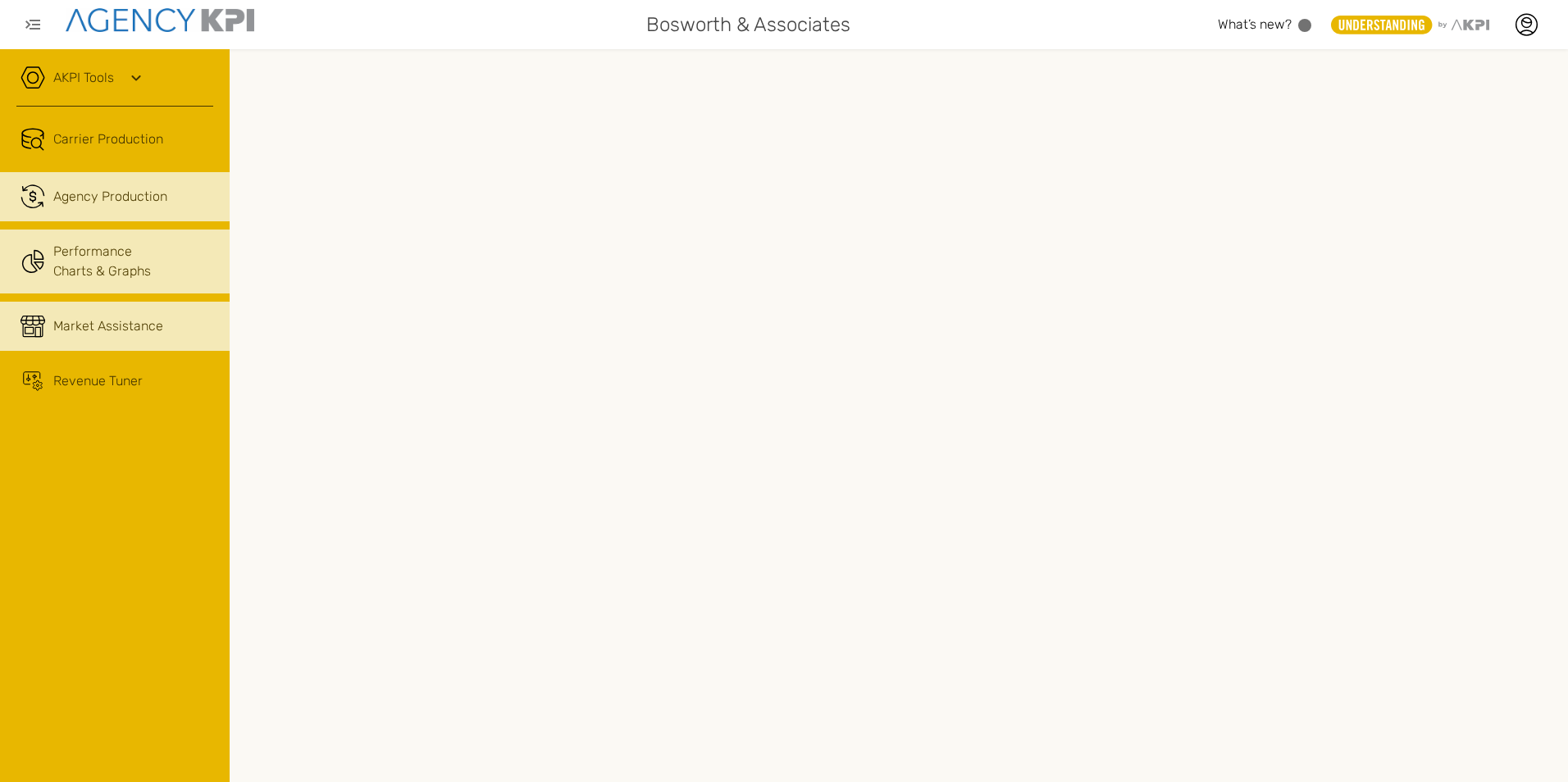
click at [42, 257] on icon at bounding box center [39, 254] width 9 height 9
click at [48, 331] on link "Market Assistance" at bounding box center [114, 326] width 230 height 49
